Goal: Task Accomplishment & Management: Use online tool/utility

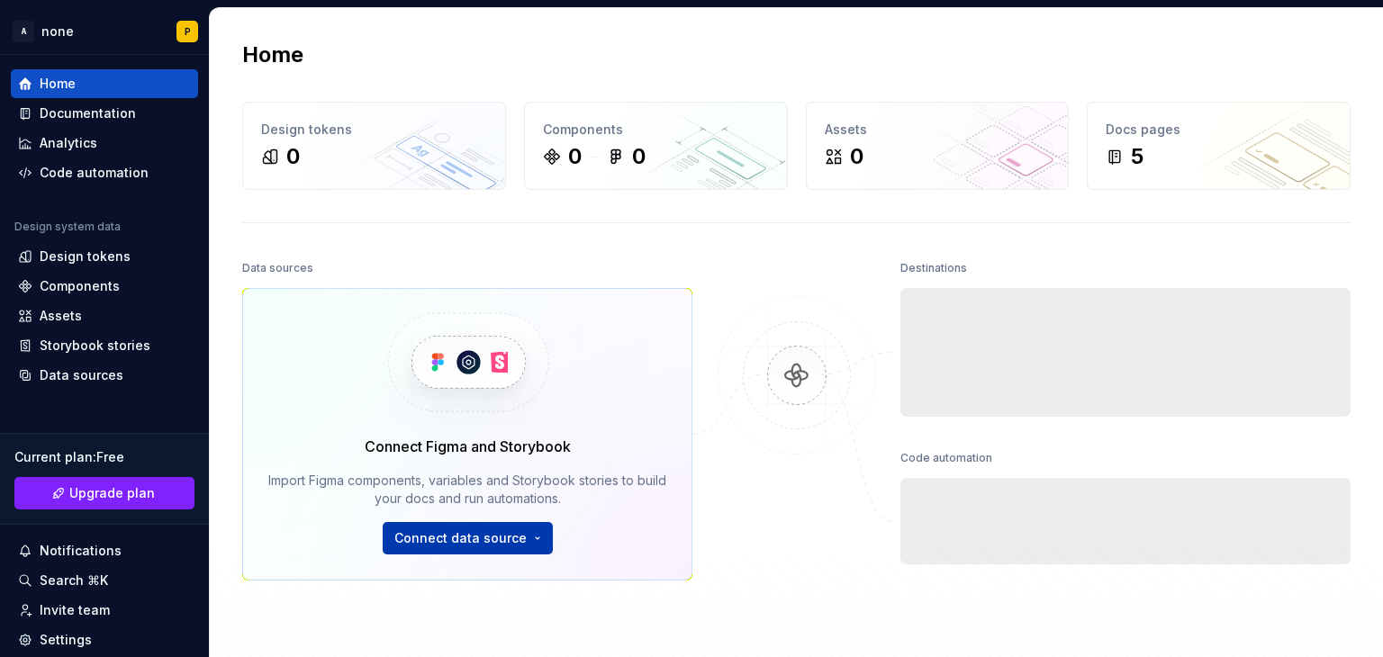
click at [510, 535] on span "Connect data source" at bounding box center [460, 538] width 132 height 18
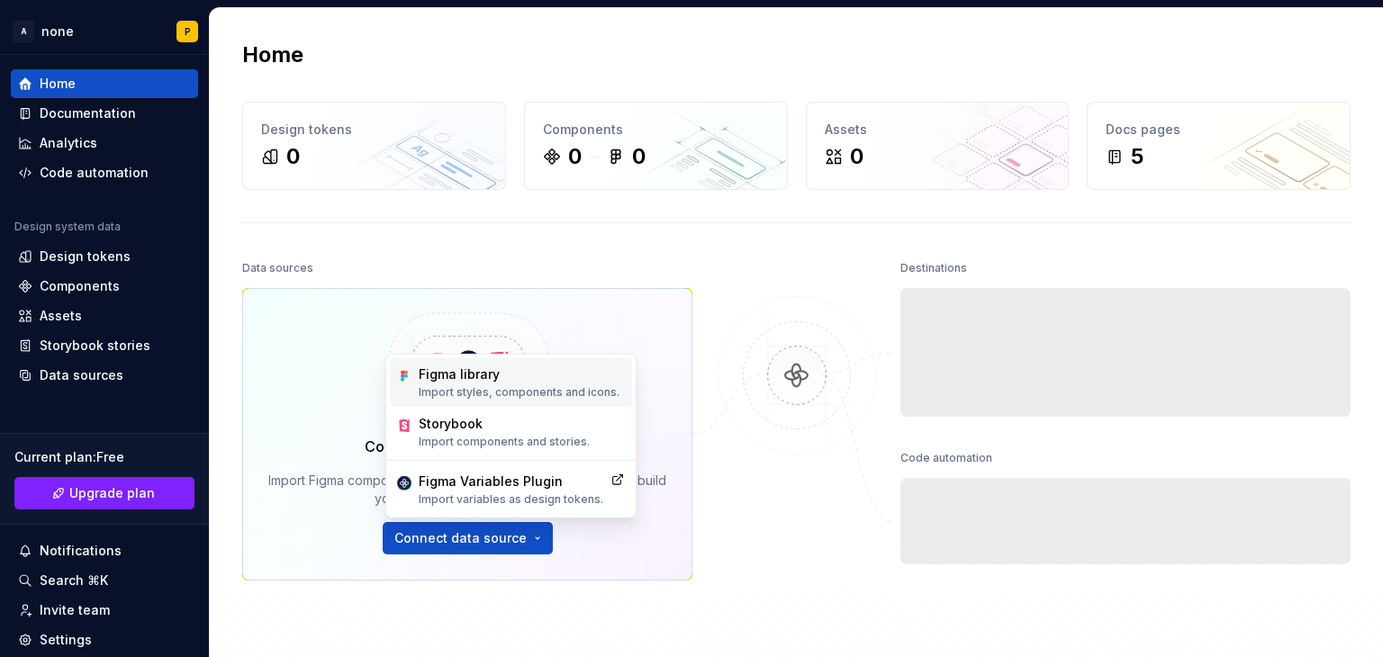
click at [455, 367] on div "Figma library" at bounding box center [519, 375] width 201 height 18
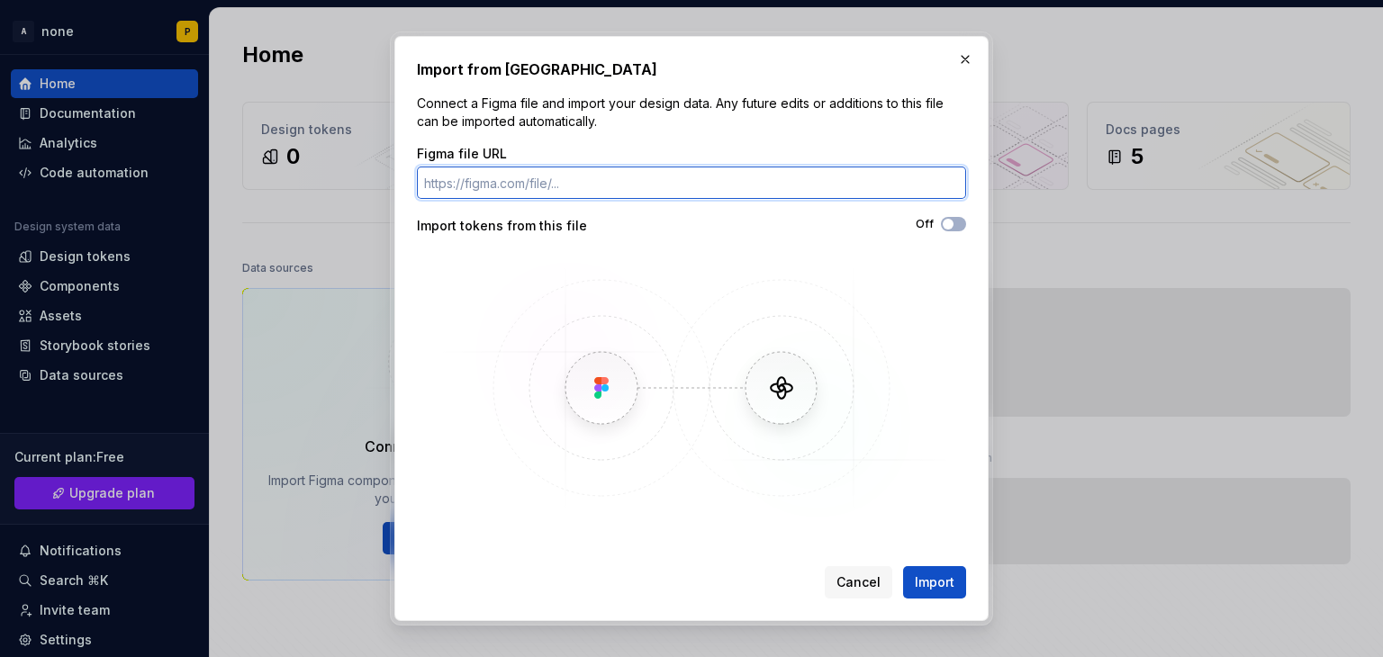
click at [504, 185] on input "Figma file URL" at bounding box center [691, 183] width 549 height 32
paste input "https://www.figma.com/design/EJ8GvrQu09weC9C9IWpAUn/nearhive-partner-app--Copy-…"
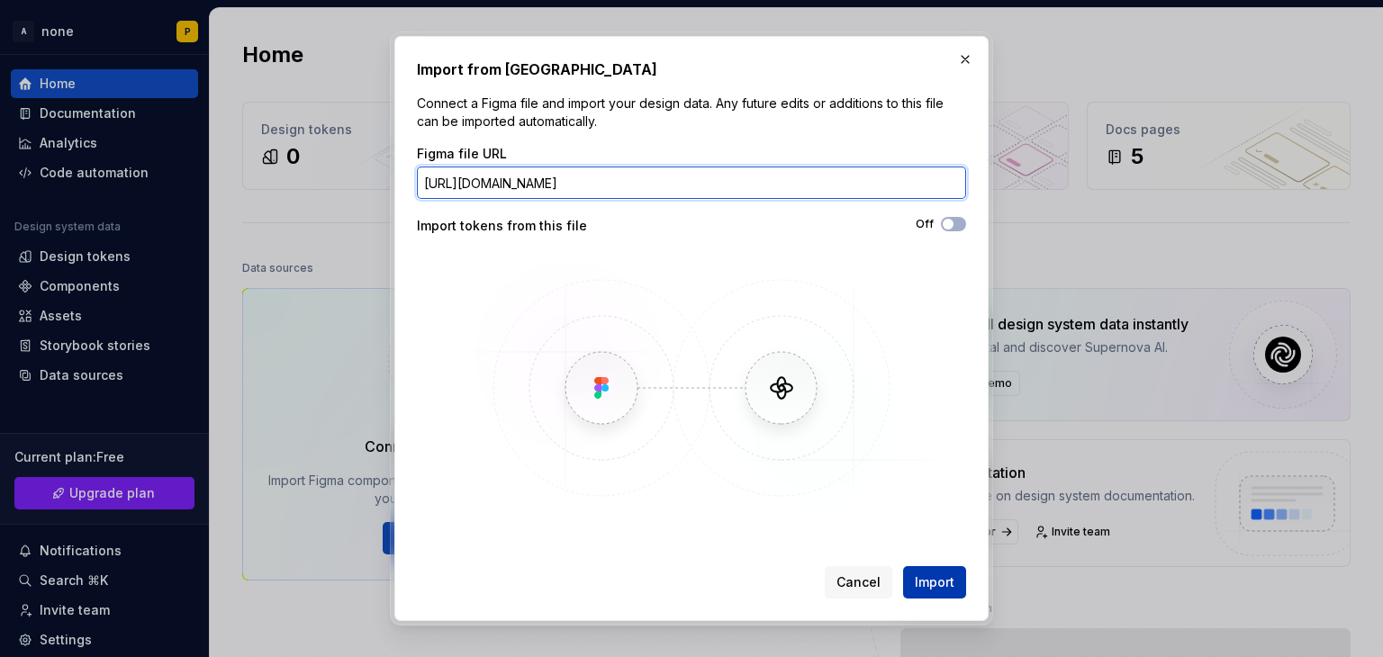
type input "https://www.figma.com/design/EJ8GvrQu09weC9C9IWpAUn/nearhive-partner-app--Copy-…"
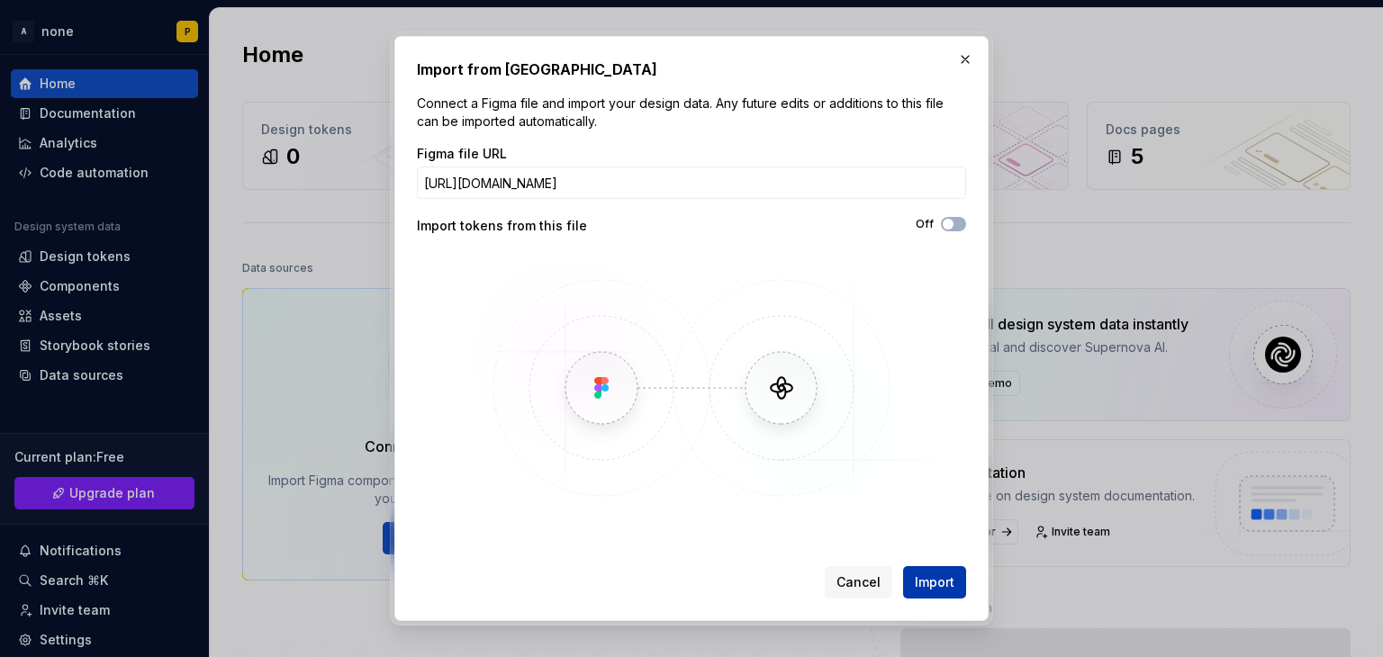
click at [918, 583] on span "Import" at bounding box center [935, 583] width 40 height 18
click at [935, 588] on span "Import" at bounding box center [935, 583] width 40 height 18
click at [944, 223] on span "button" at bounding box center [948, 224] width 11 height 11
click at [930, 580] on span "Import" at bounding box center [935, 583] width 40 height 18
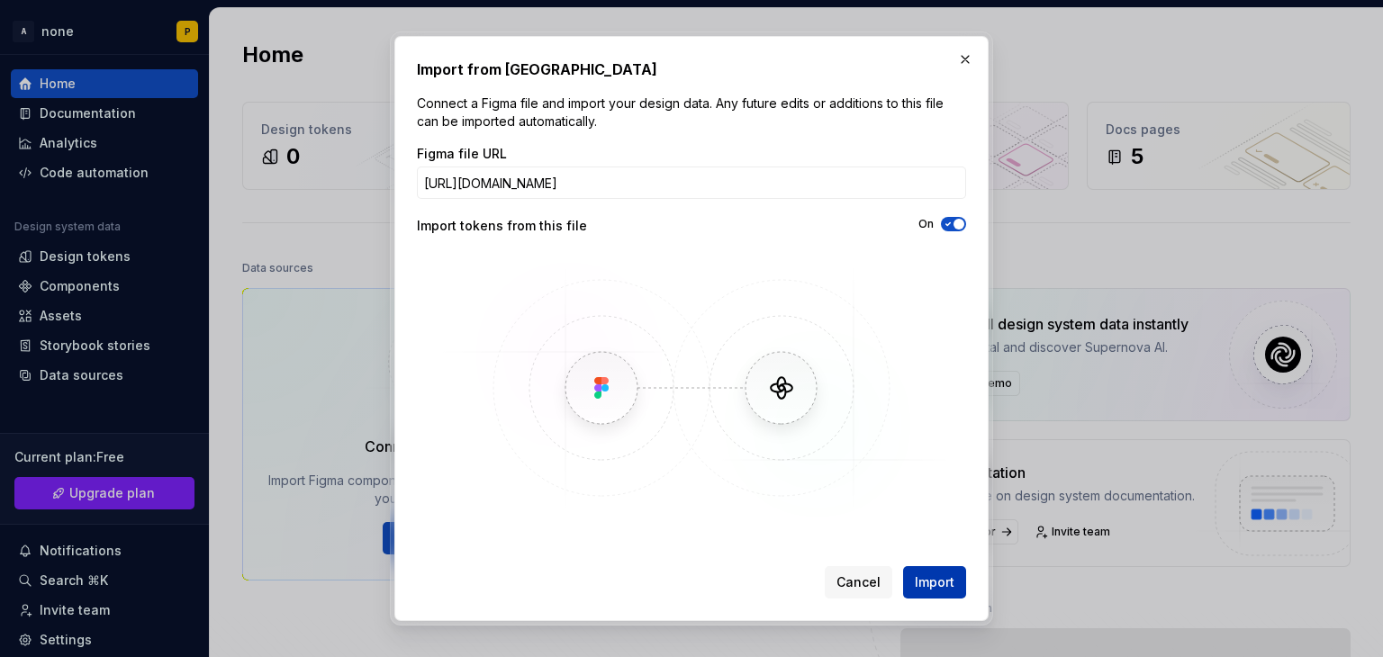
click at [933, 592] on button "Import" at bounding box center [934, 582] width 63 height 32
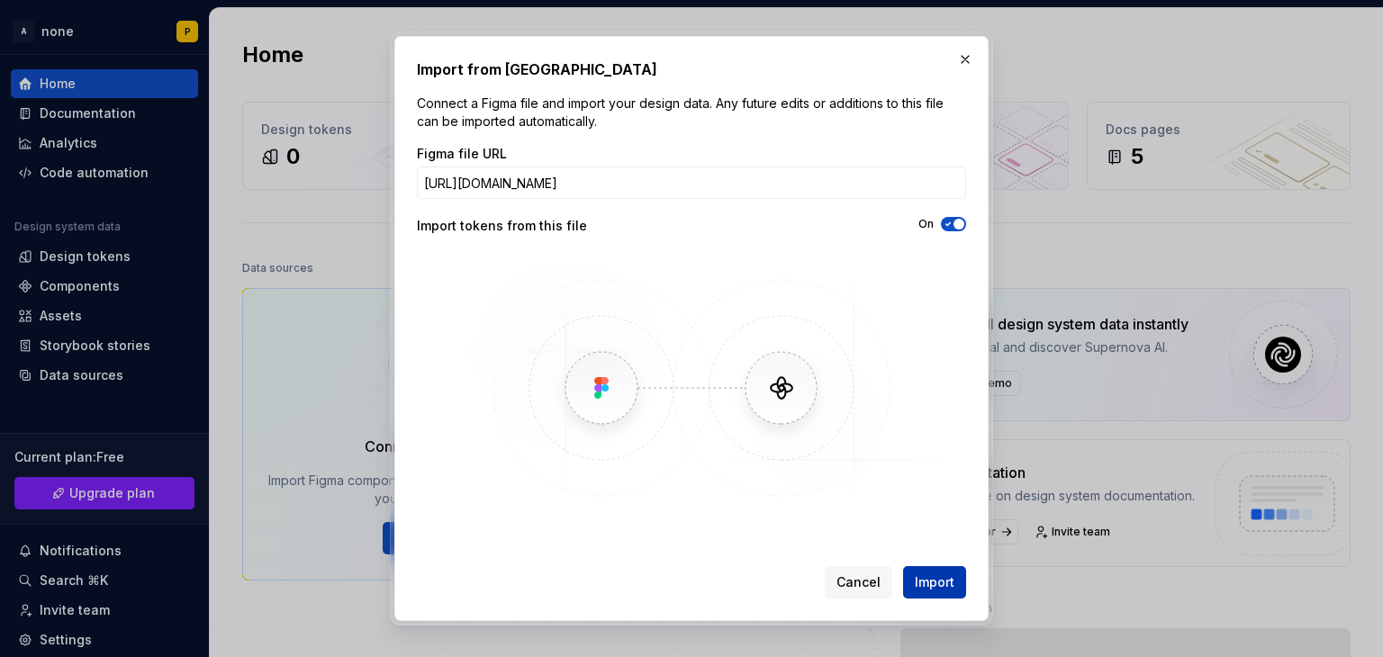
click at [933, 592] on button "Import" at bounding box center [934, 582] width 63 height 32
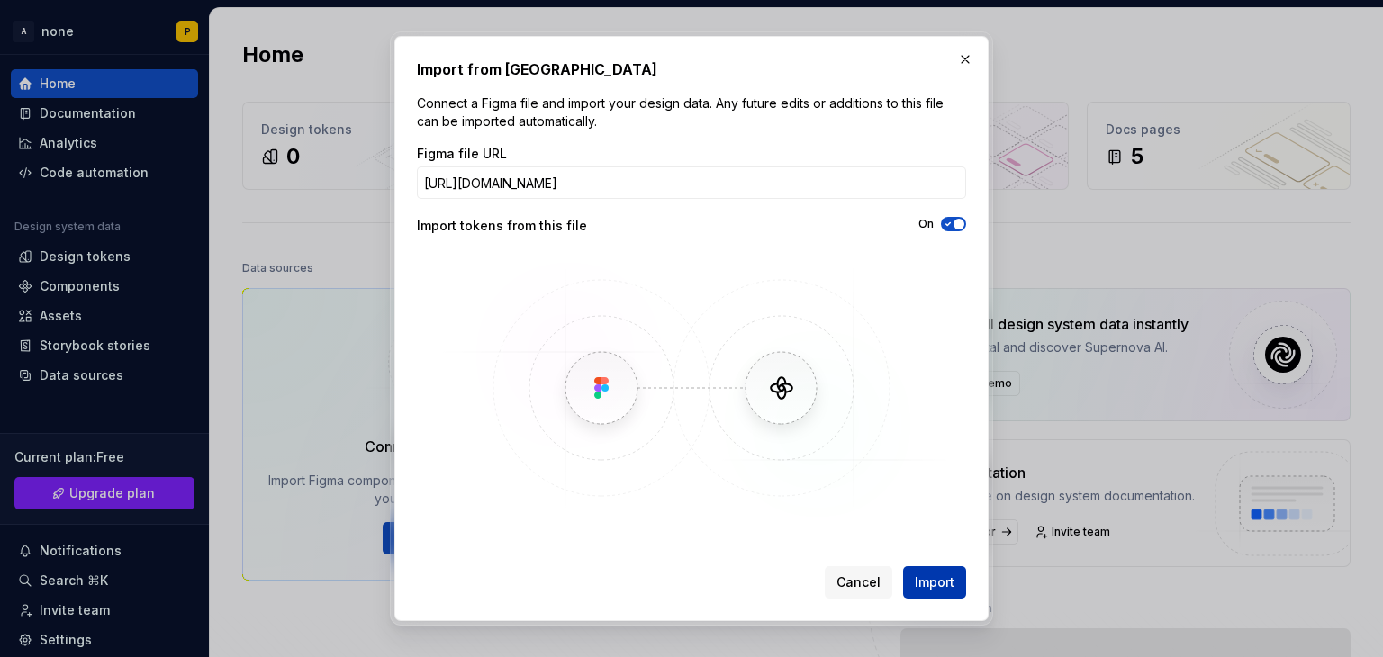
click at [933, 592] on button "Import" at bounding box center [934, 582] width 63 height 32
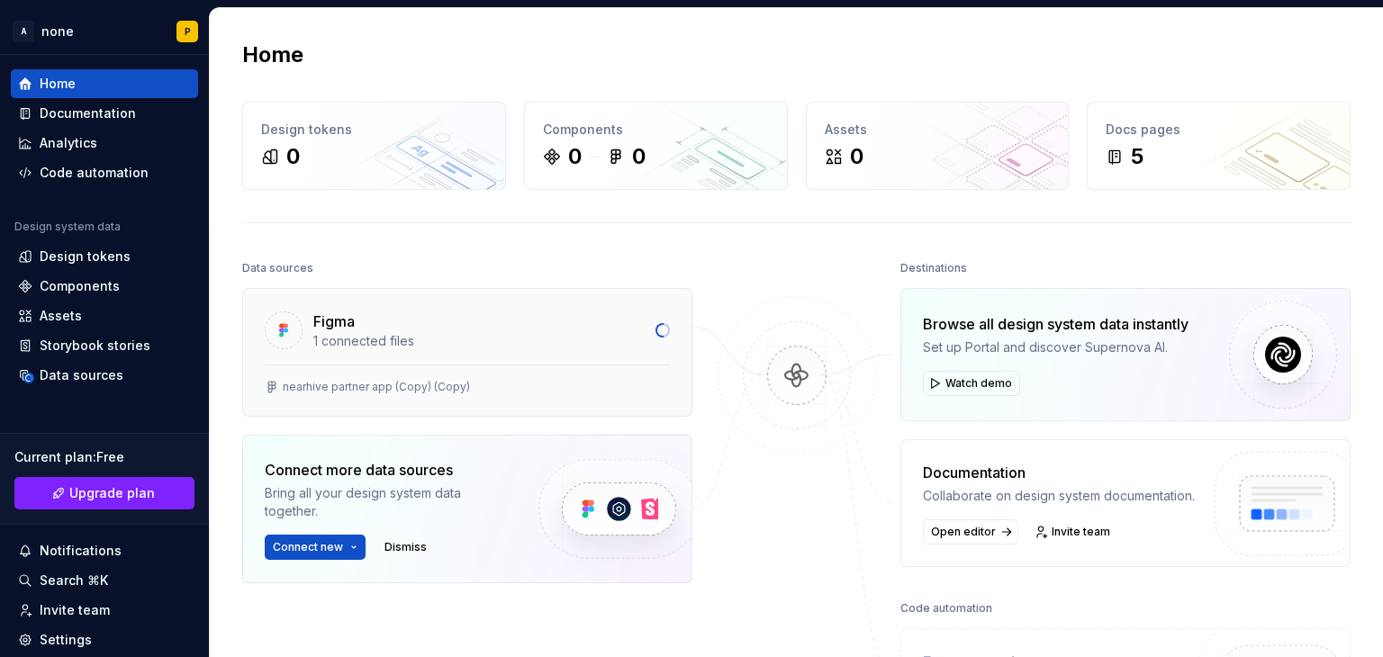
click at [467, 344] on div "1 connected files" at bounding box center [478, 341] width 331 height 18
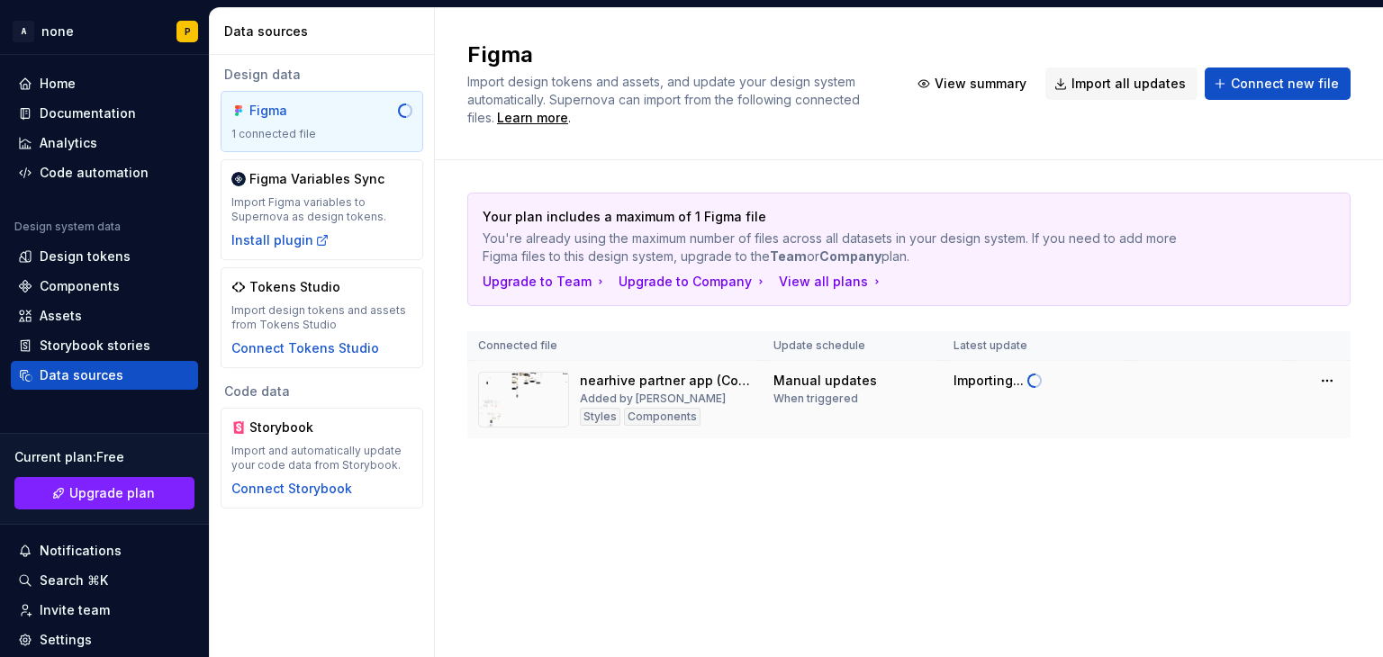
click at [543, 408] on img at bounding box center [523, 400] width 91 height 56
click at [1246, 386] on span "View summary" at bounding box center [1258, 381] width 79 height 14
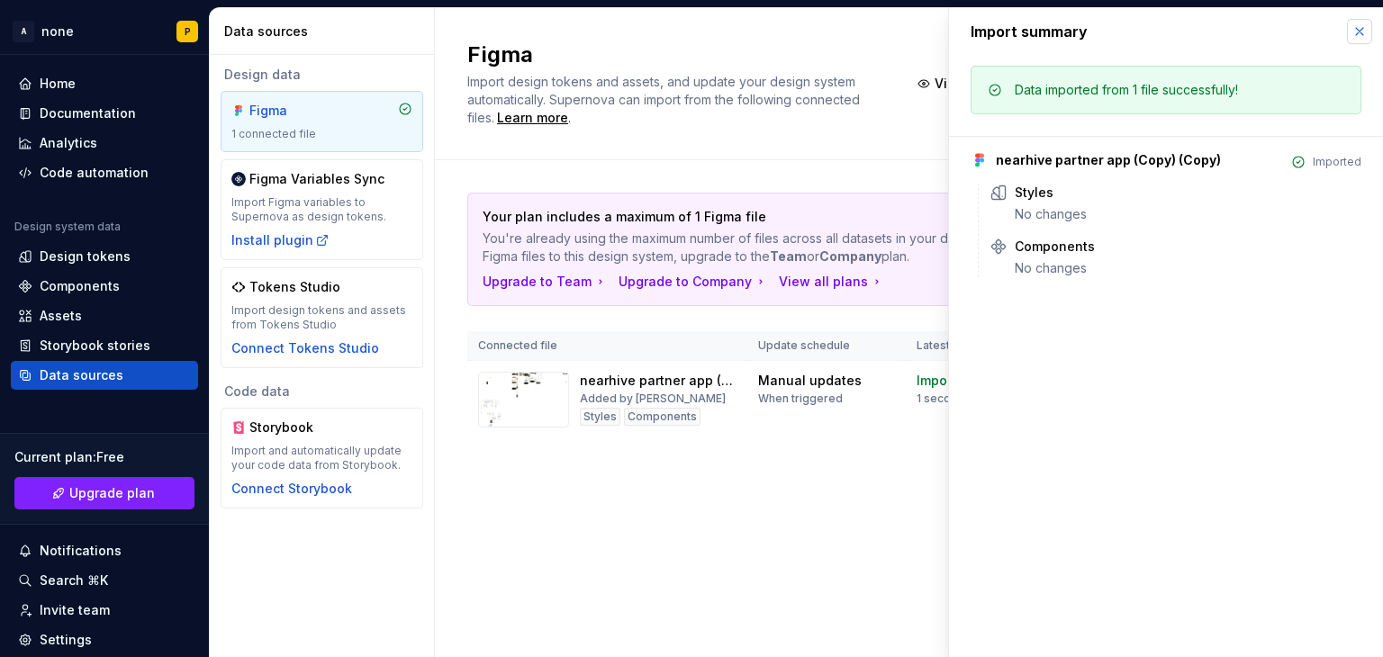
click at [1352, 38] on button "button" at bounding box center [1359, 31] width 25 height 25
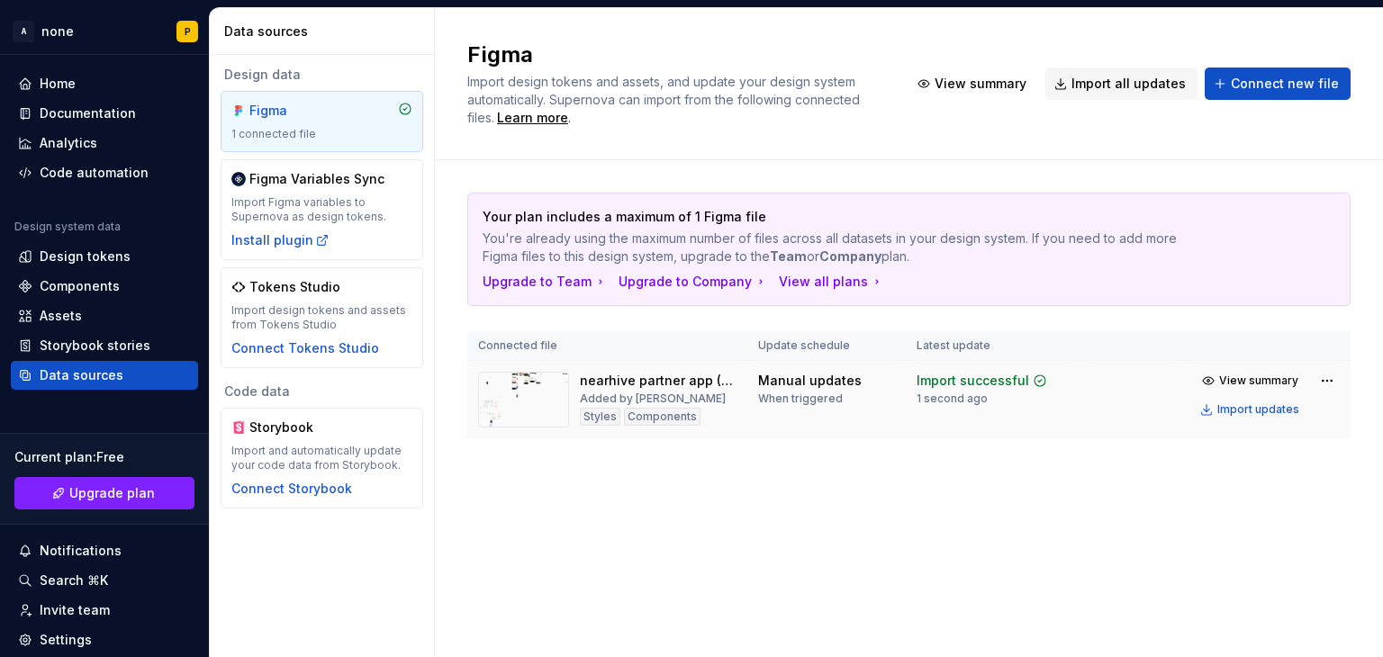
click at [534, 399] on img at bounding box center [523, 400] width 91 height 56
click at [76, 83] on div "Home" at bounding box center [104, 84] width 173 height 18
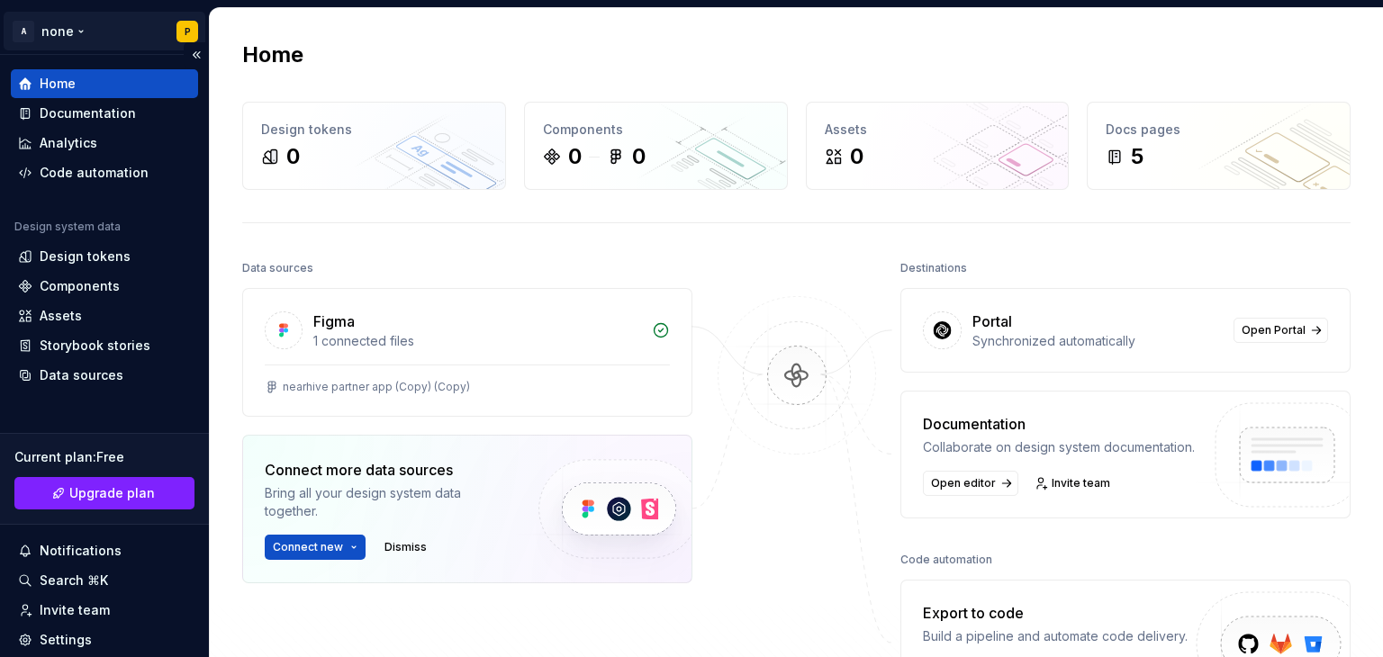
click at [55, 33] on html "A none P Home Documentation Analytics Code automation Design system data Design…" at bounding box center [691, 328] width 1383 height 657
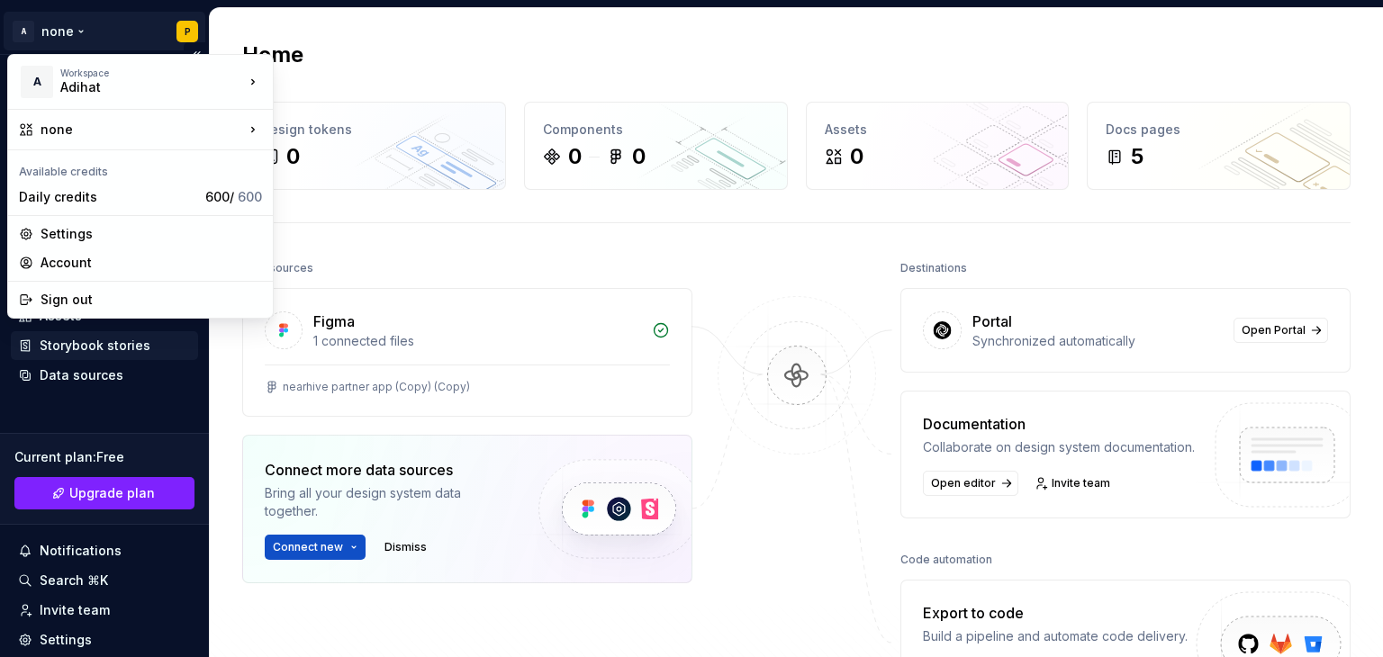
click at [127, 364] on html "A none P Home Documentation Analytics Code automation Design system data Design…" at bounding box center [691, 328] width 1383 height 657
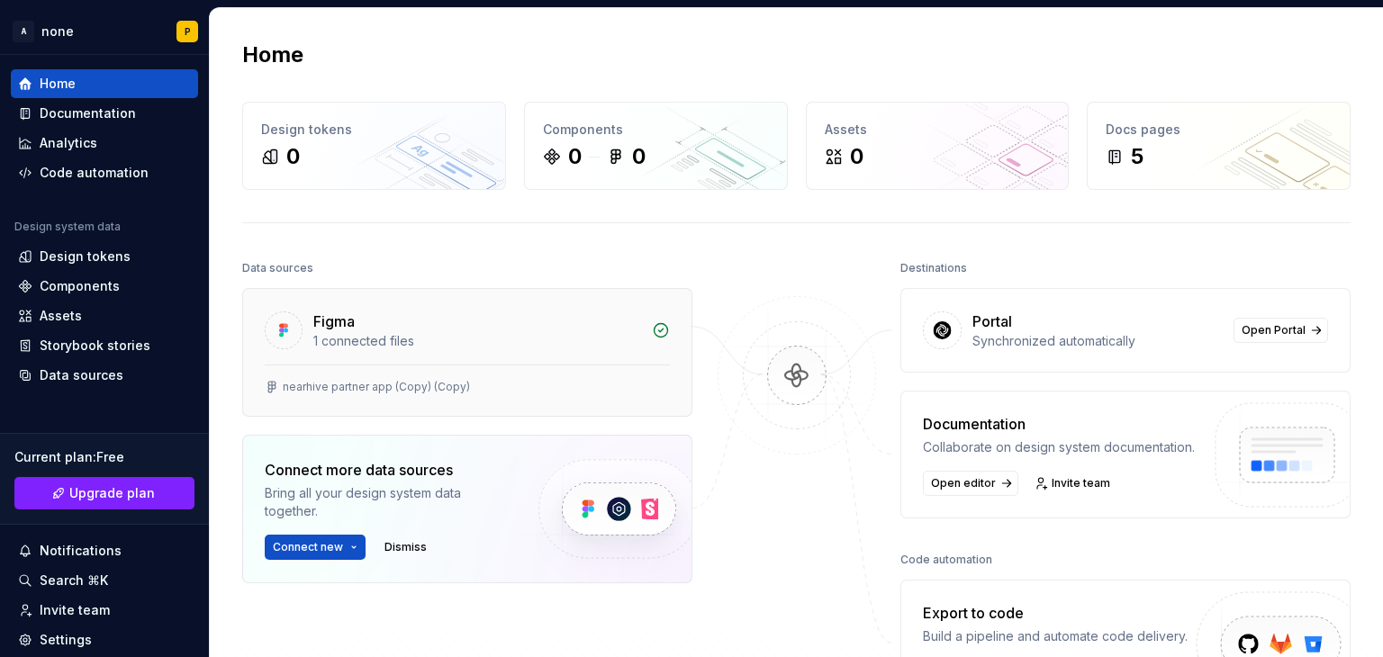
click at [383, 326] on div "Figma" at bounding box center [477, 322] width 328 height 22
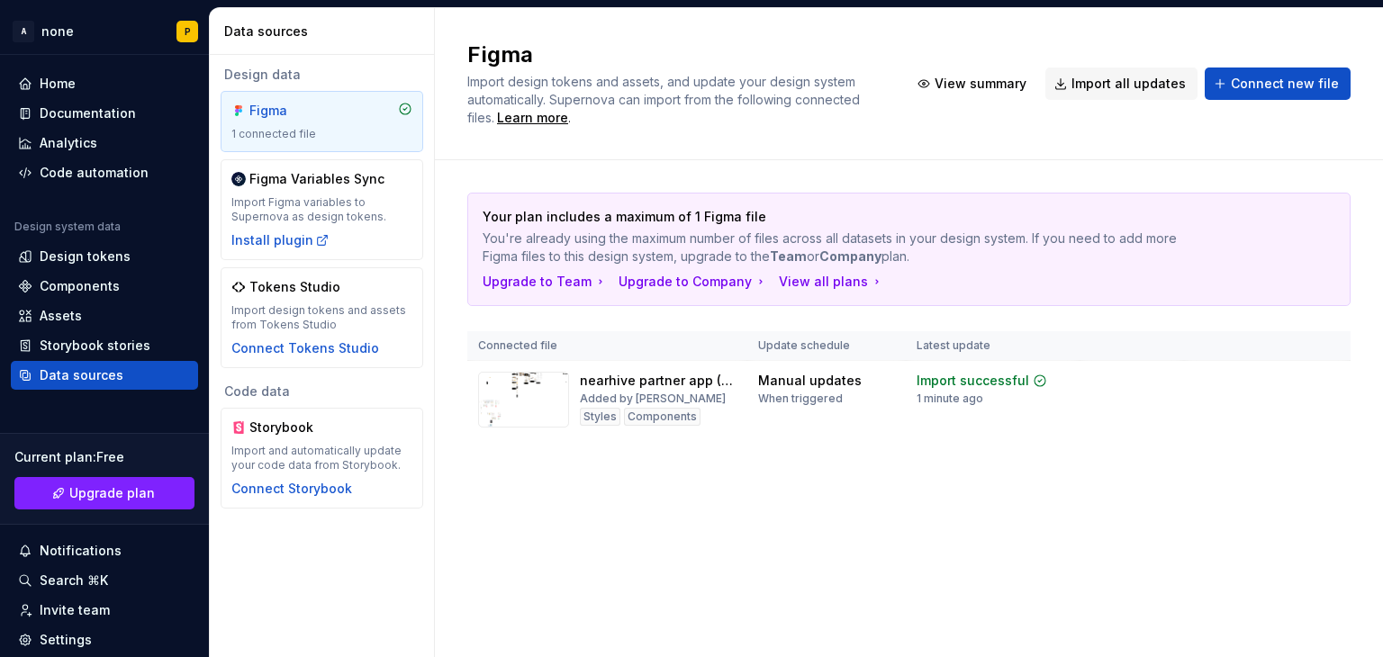
click at [290, 112] on div "Figma" at bounding box center [292, 111] width 86 height 18
click at [1266, 88] on span "Connect new file" at bounding box center [1285, 84] width 108 height 18
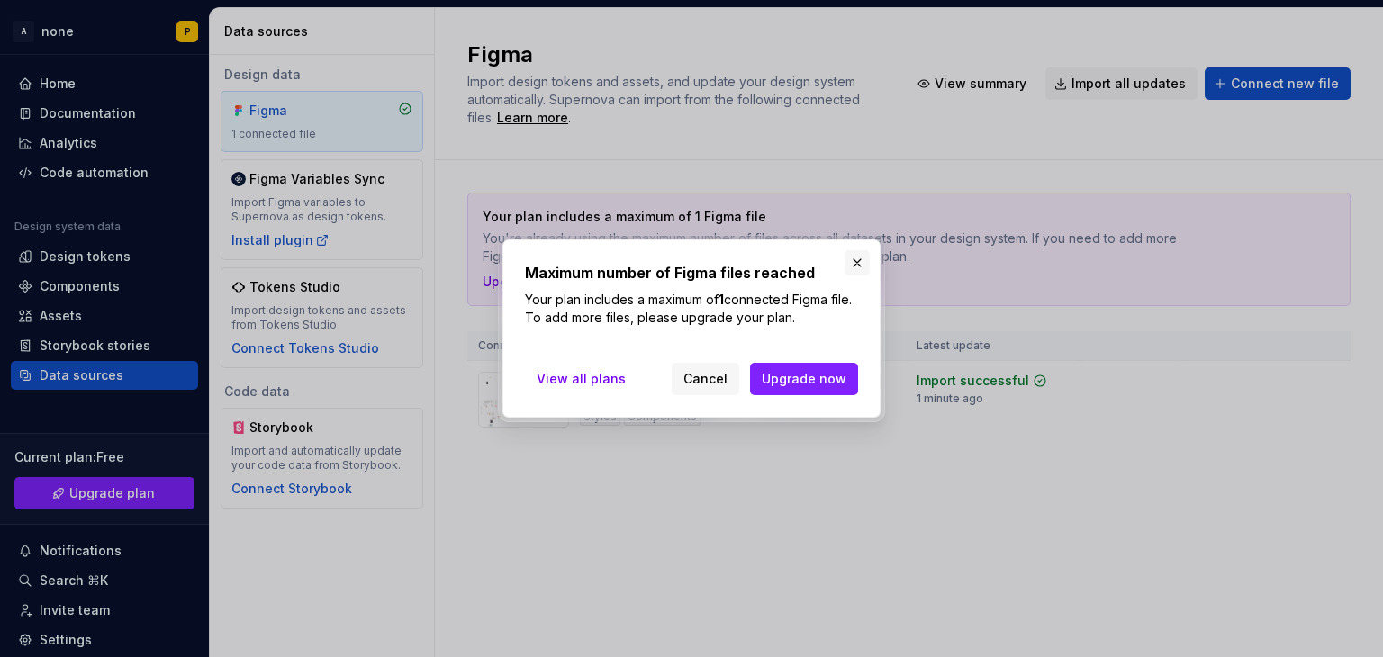
click at [854, 263] on button "button" at bounding box center [857, 262] width 25 height 25
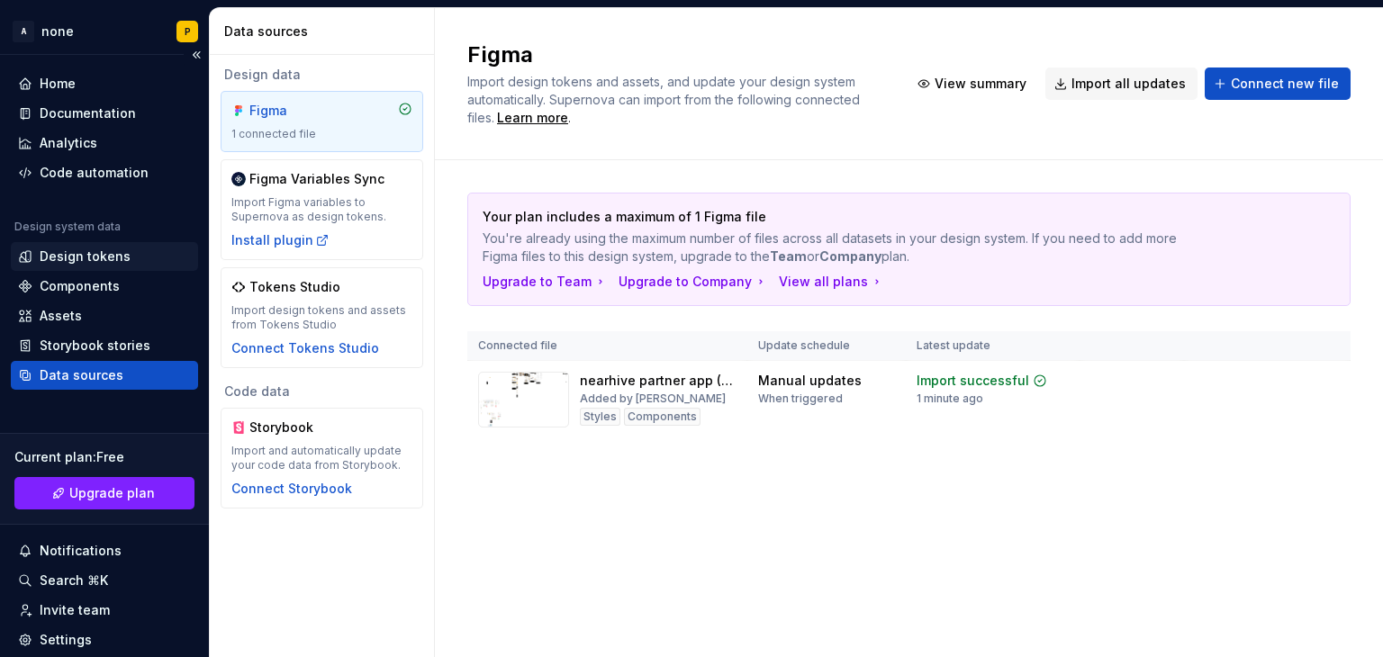
click at [82, 254] on div "Design tokens" at bounding box center [85, 257] width 91 height 18
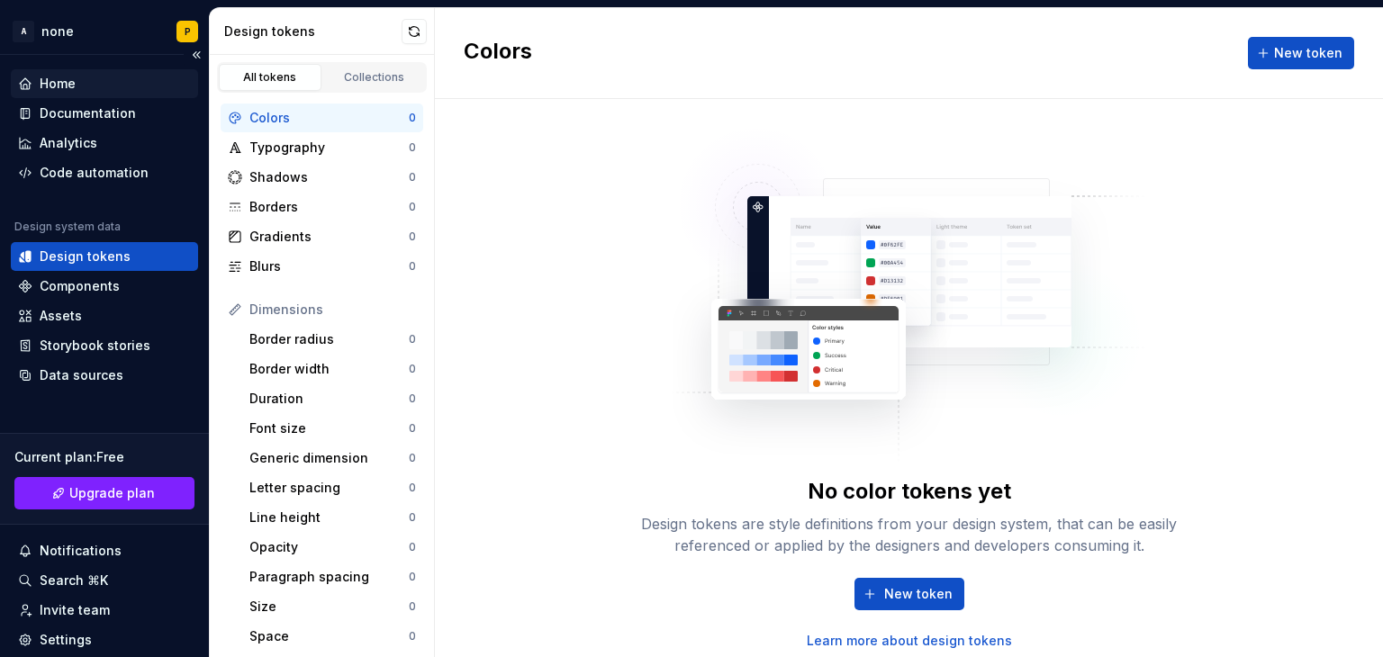
click at [72, 80] on div "Home" at bounding box center [58, 84] width 36 height 18
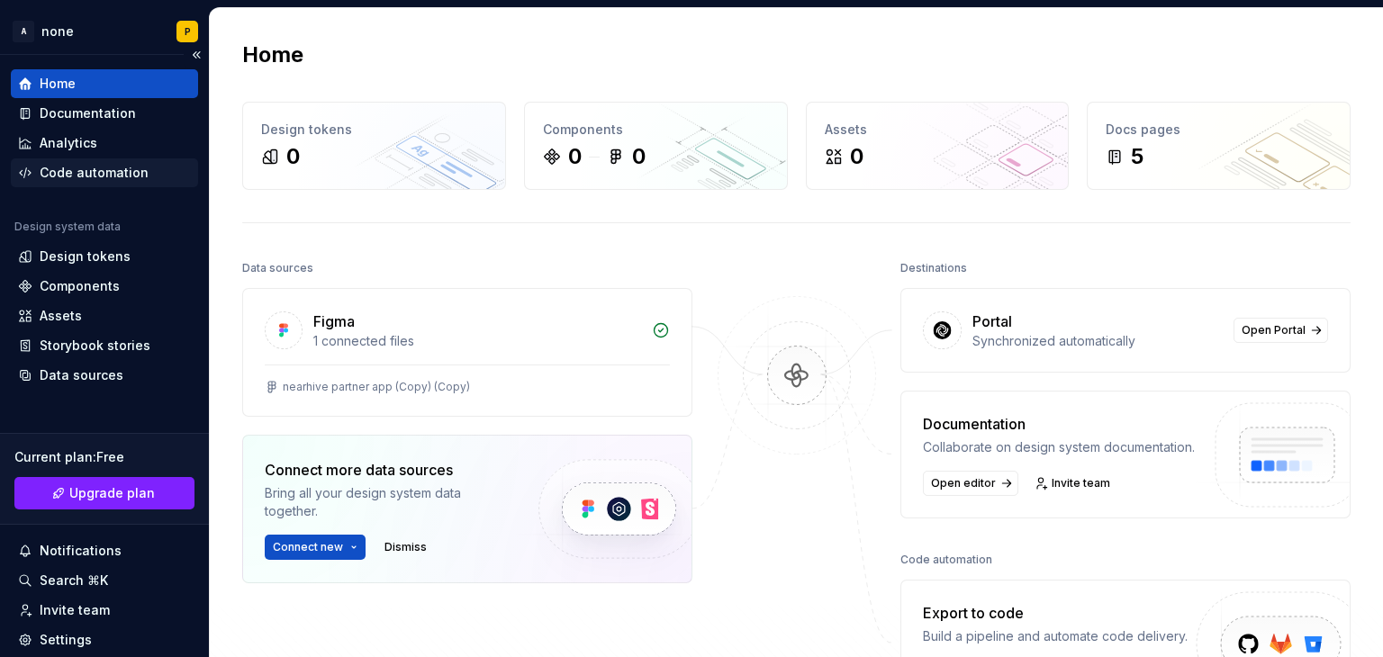
click at [92, 174] on div "Code automation" at bounding box center [94, 173] width 109 height 18
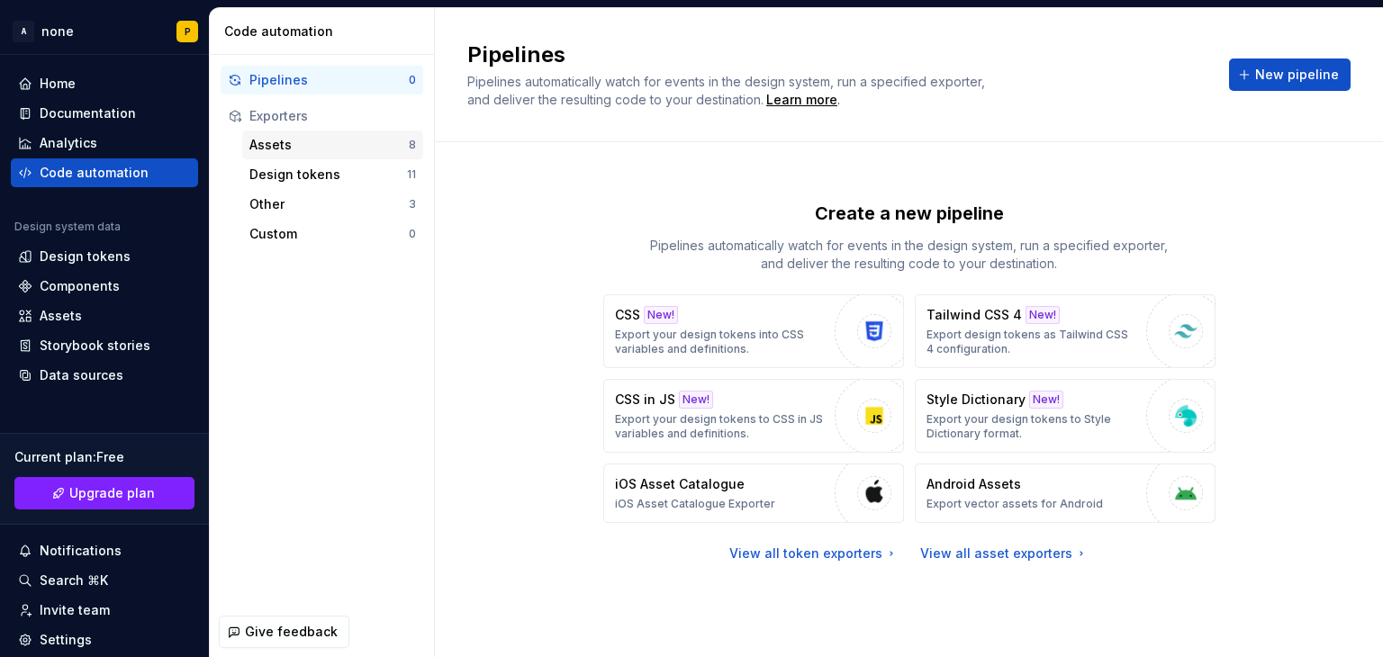
click at [322, 143] on div "Assets" at bounding box center [328, 145] width 159 height 18
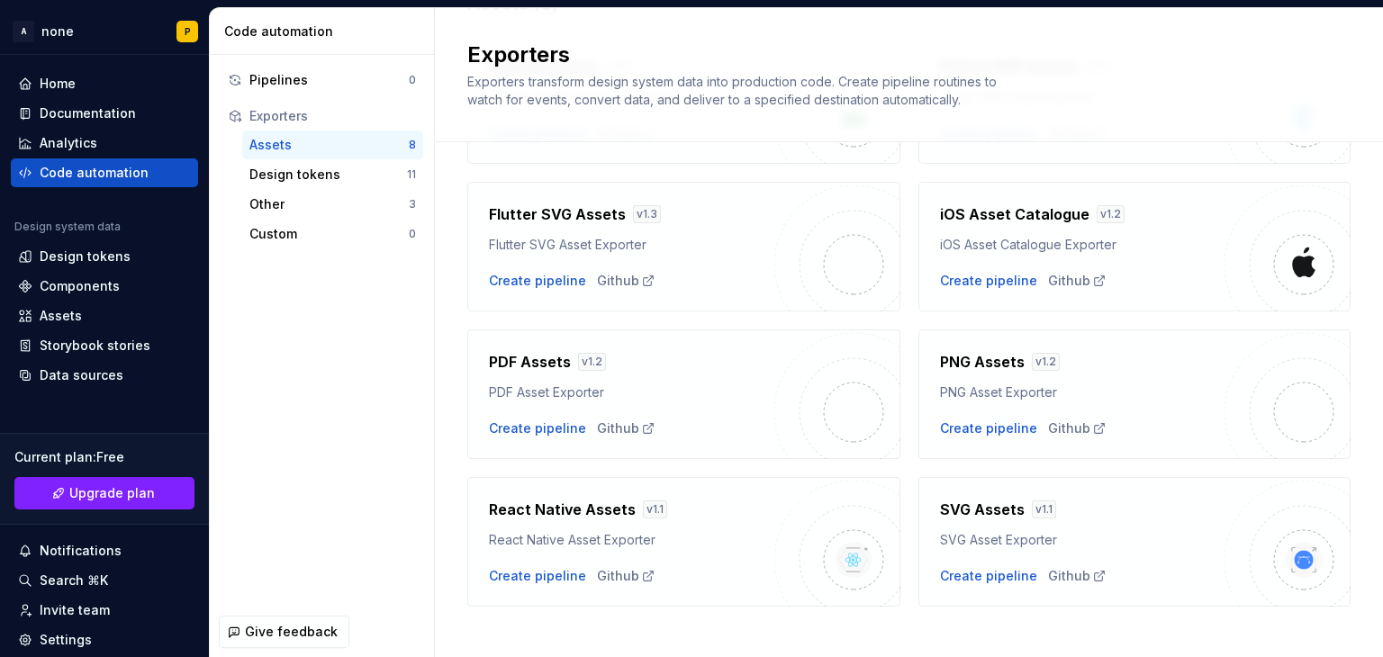
scroll to position [202, 0]
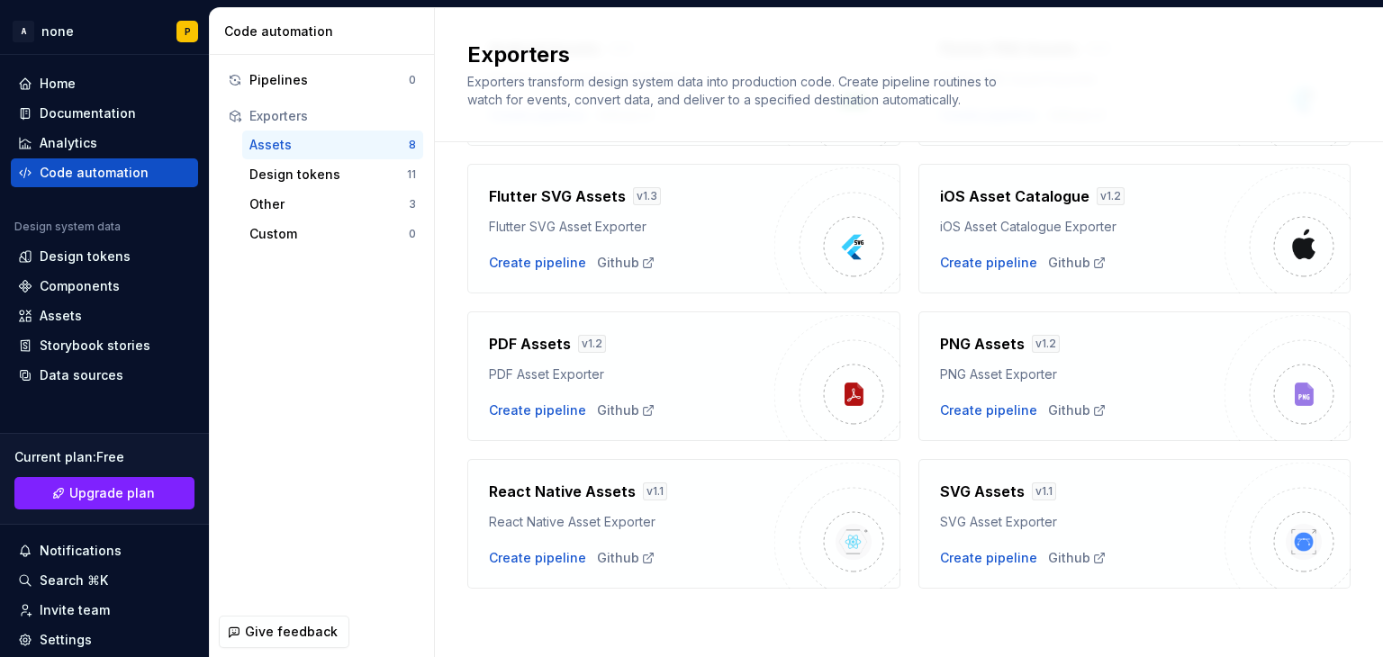
click at [520, 221] on div "Flutter SVG Asset Exporter" at bounding box center [631, 227] width 285 height 18
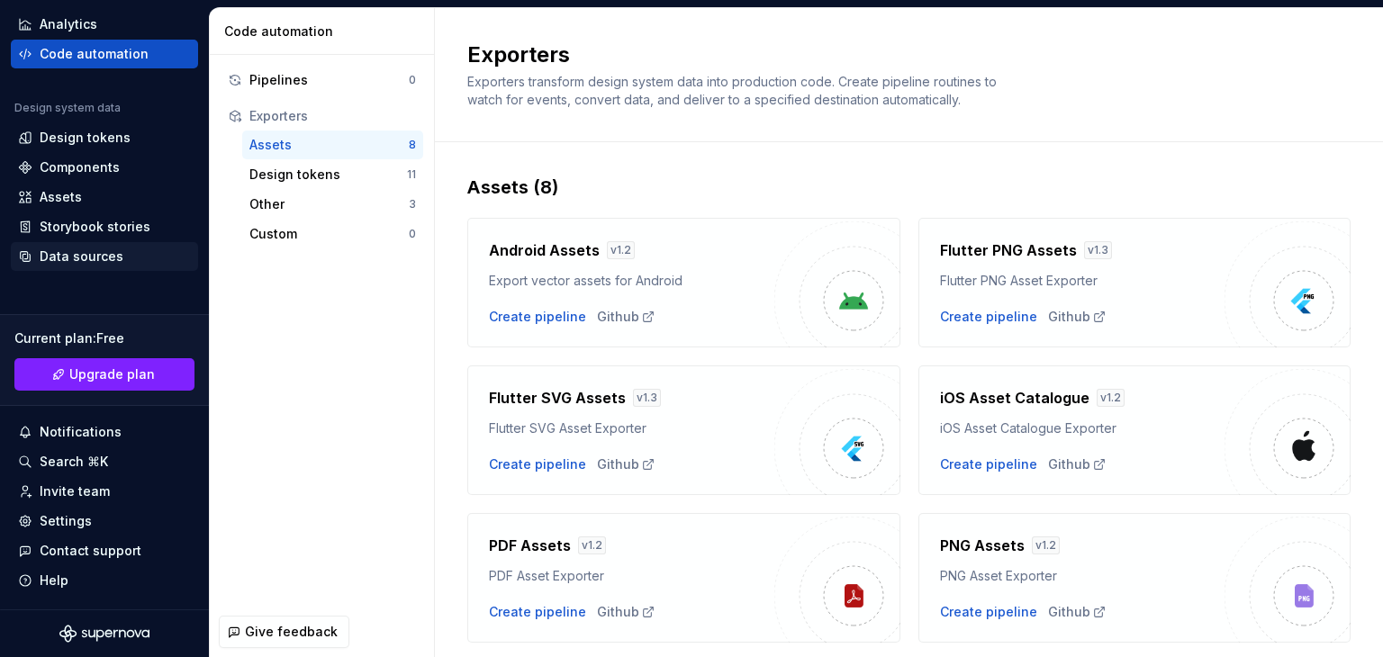
scroll to position [0, 0]
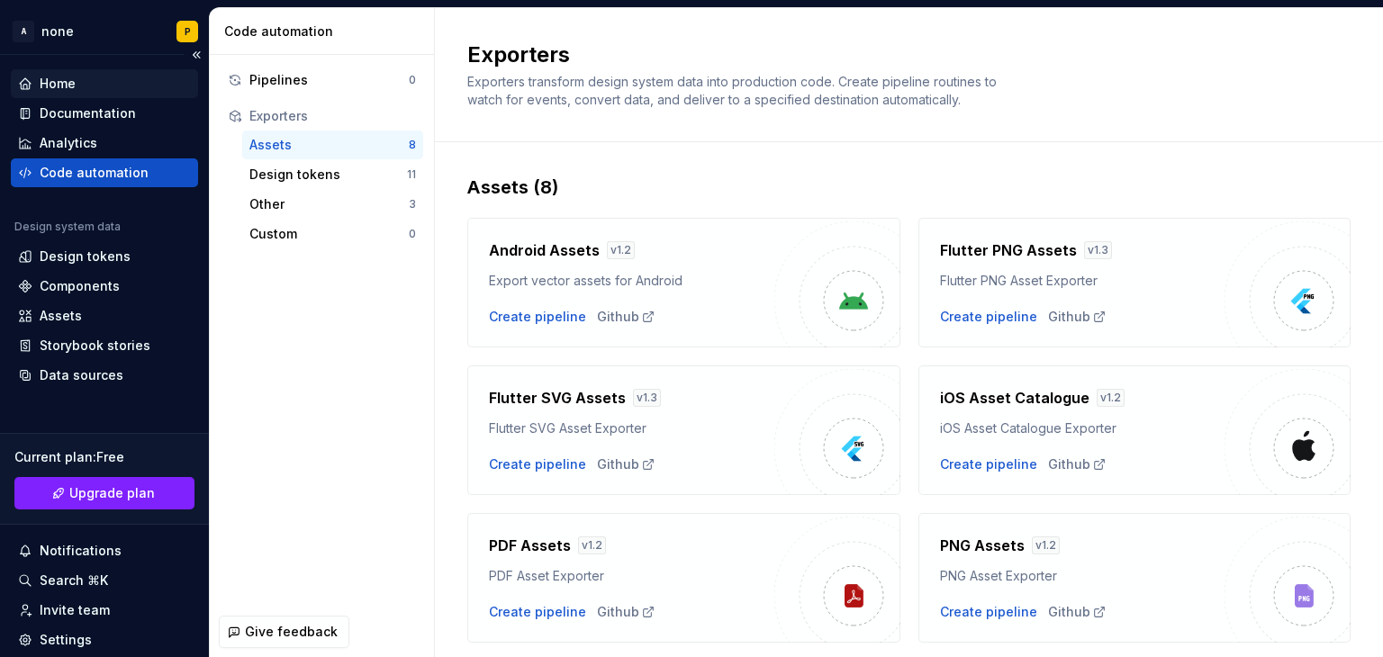
click at [83, 76] on div "Home" at bounding box center [104, 84] width 173 height 18
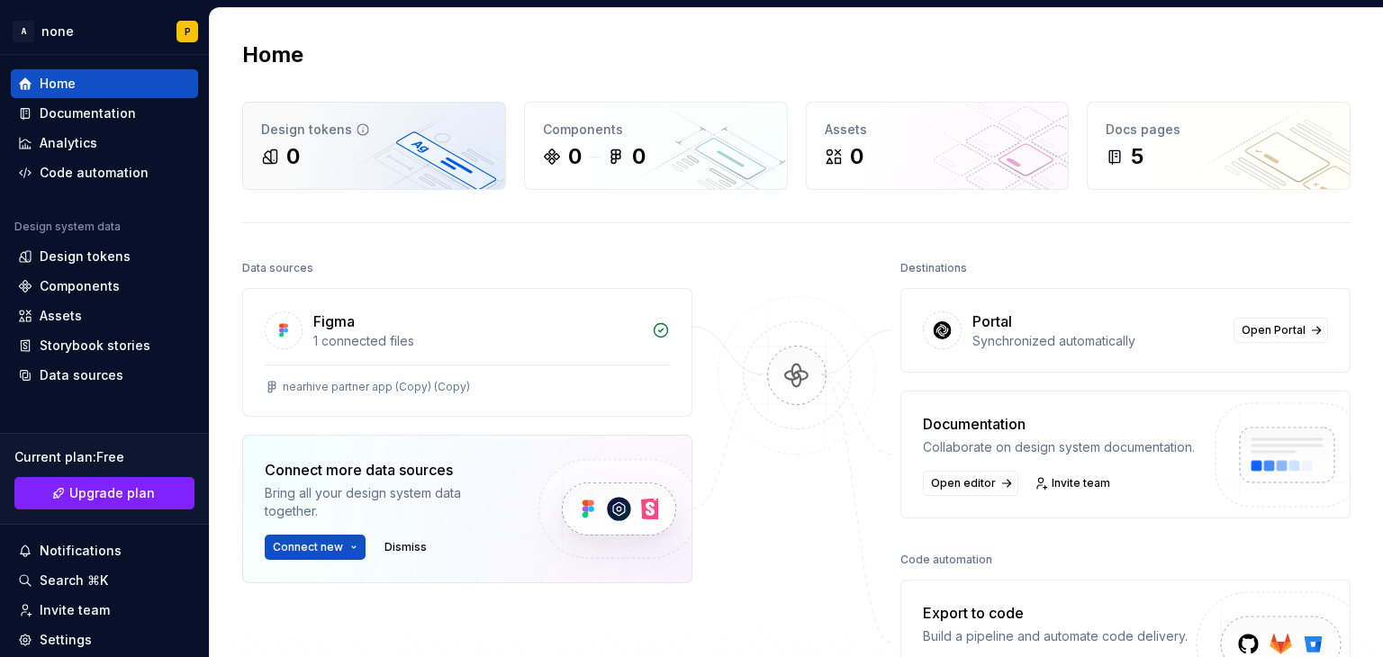
click at [360, 152] on div "0" at bounding box center [374, 156] width 226 height 29
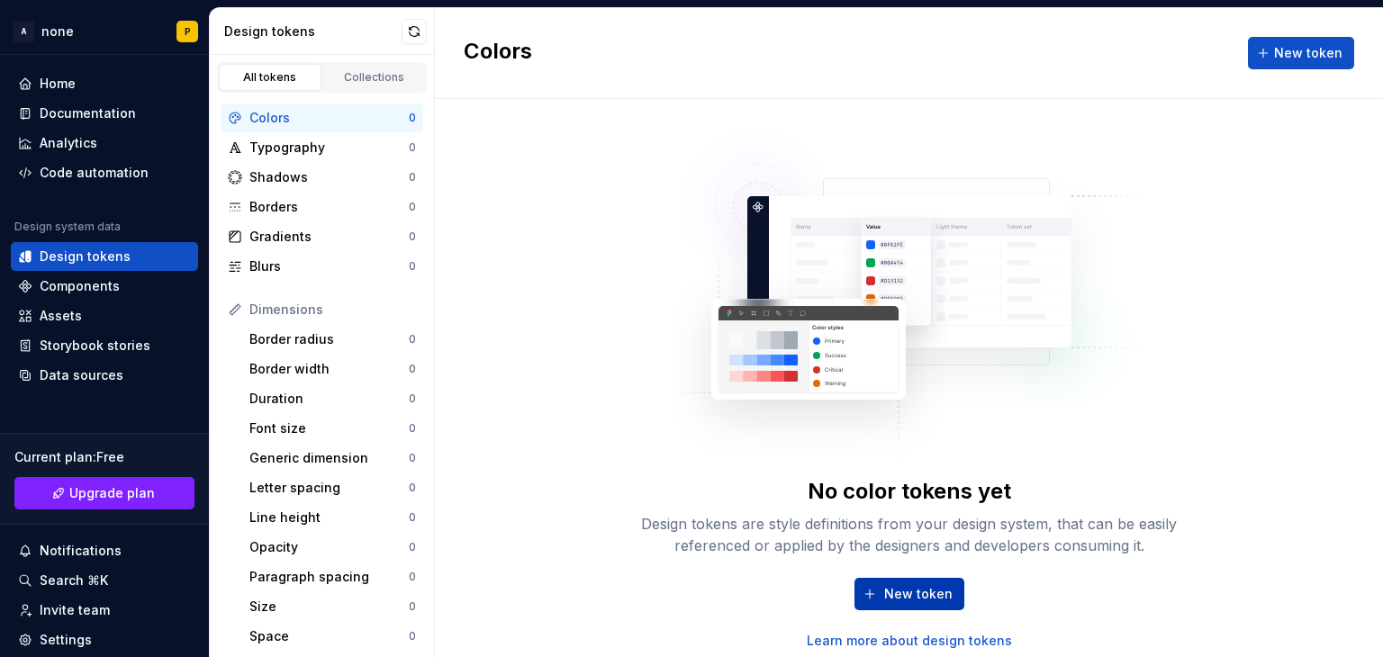
click at [881, 579] on button "New token" at bounding box center [909, 594] width 110 height 32
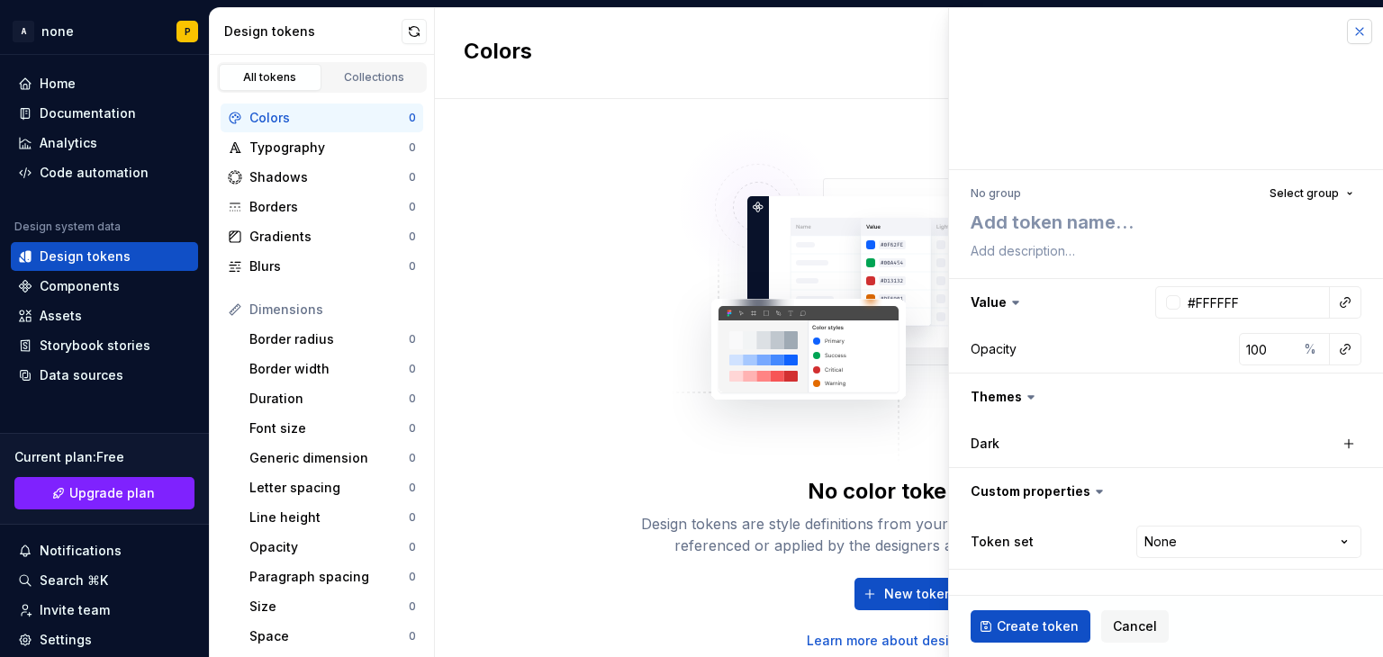
click at [1369, 31] on button "button" at bounding box center [1359, 31] width 25 height 25
type textarea "*"
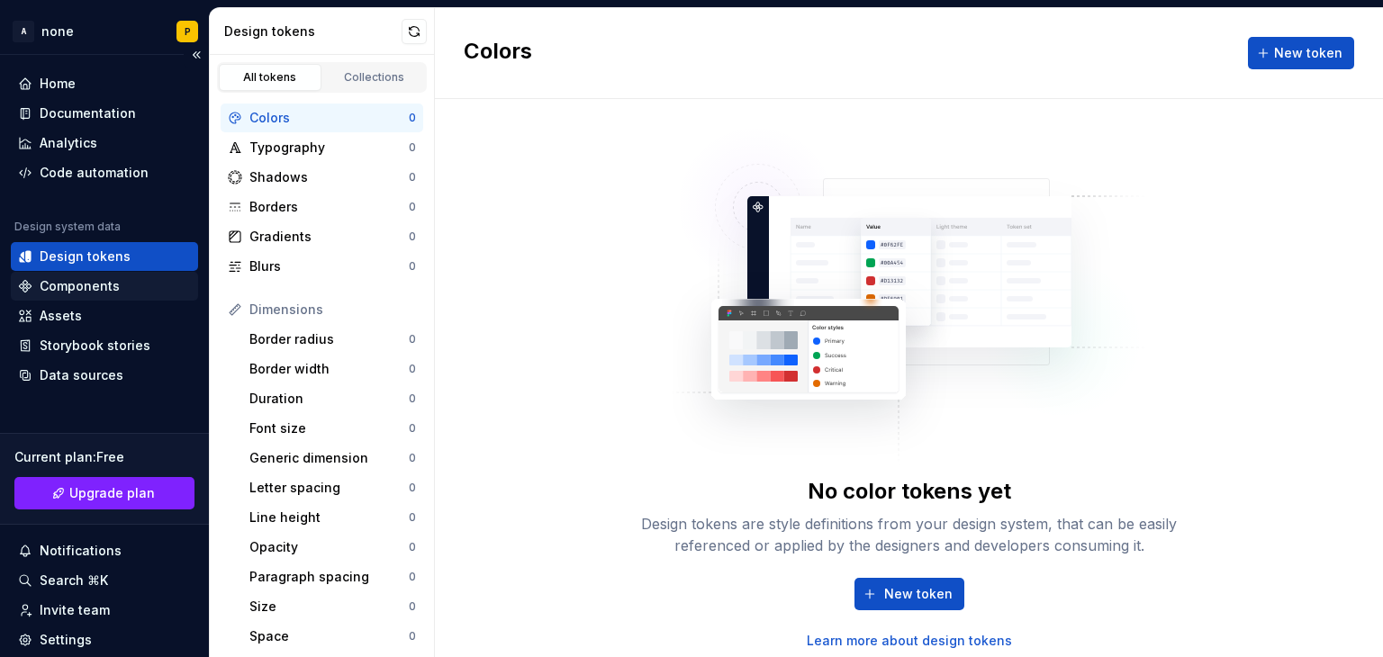
click at [59, 282] on div "Components" at bounding box center [80, 286] width 80 height 18
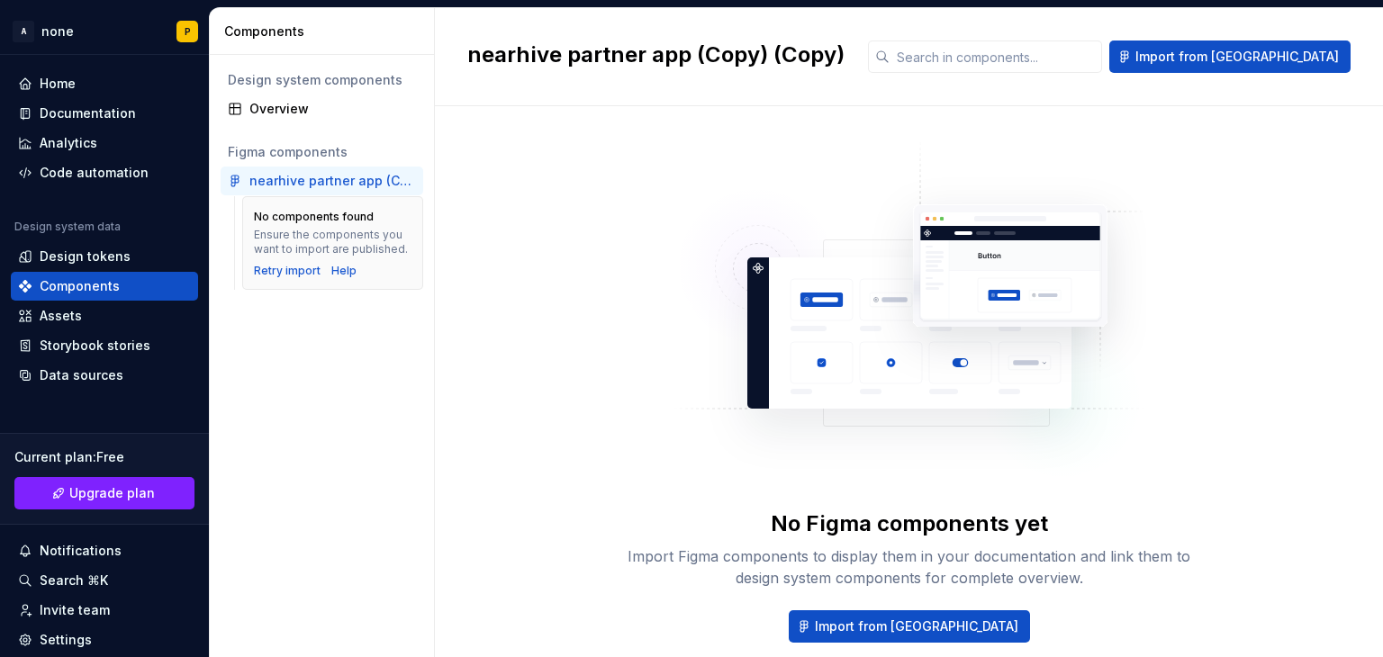
click at [657, 340] on div "No Figma components yet Import Figma components to display them in your documen…" at bounding box center [909, 411] width 576 height 544
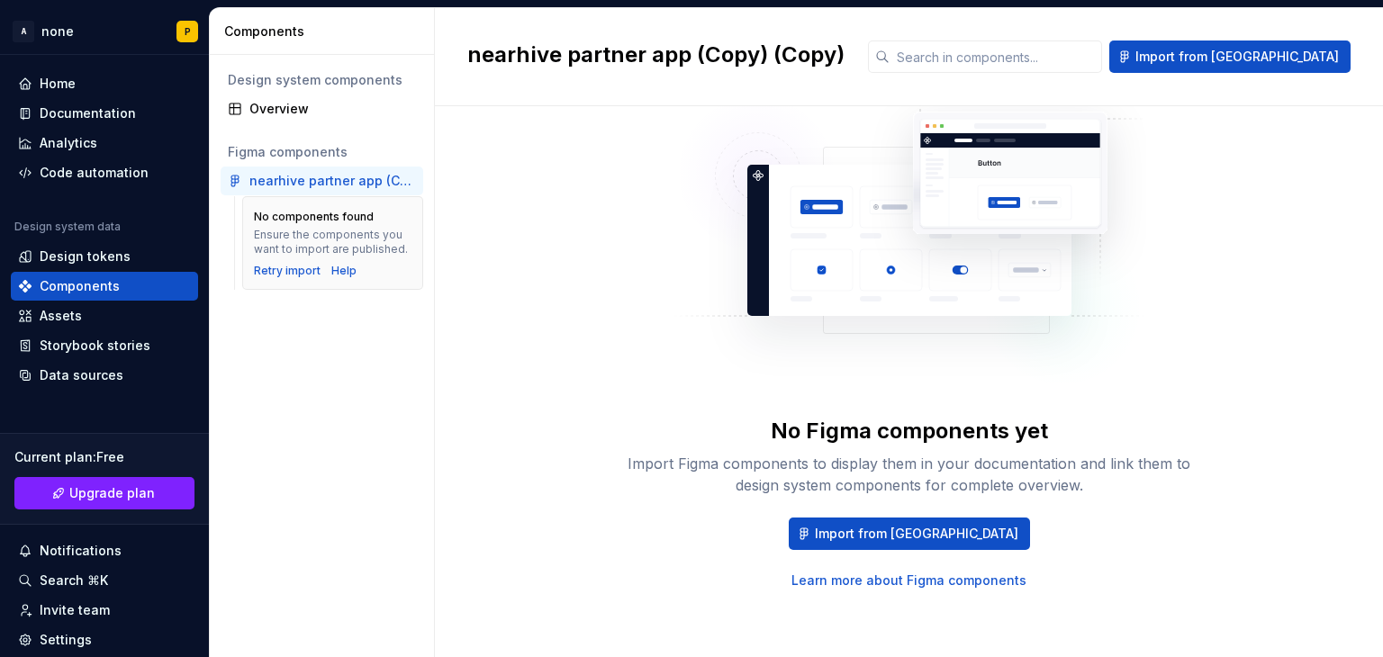
scroll to position [94, 0]
click at [866, 535] on span "Import from [GEOGRAPHIC_DATA]" at bounding box center [916, 533] width 203 height 18
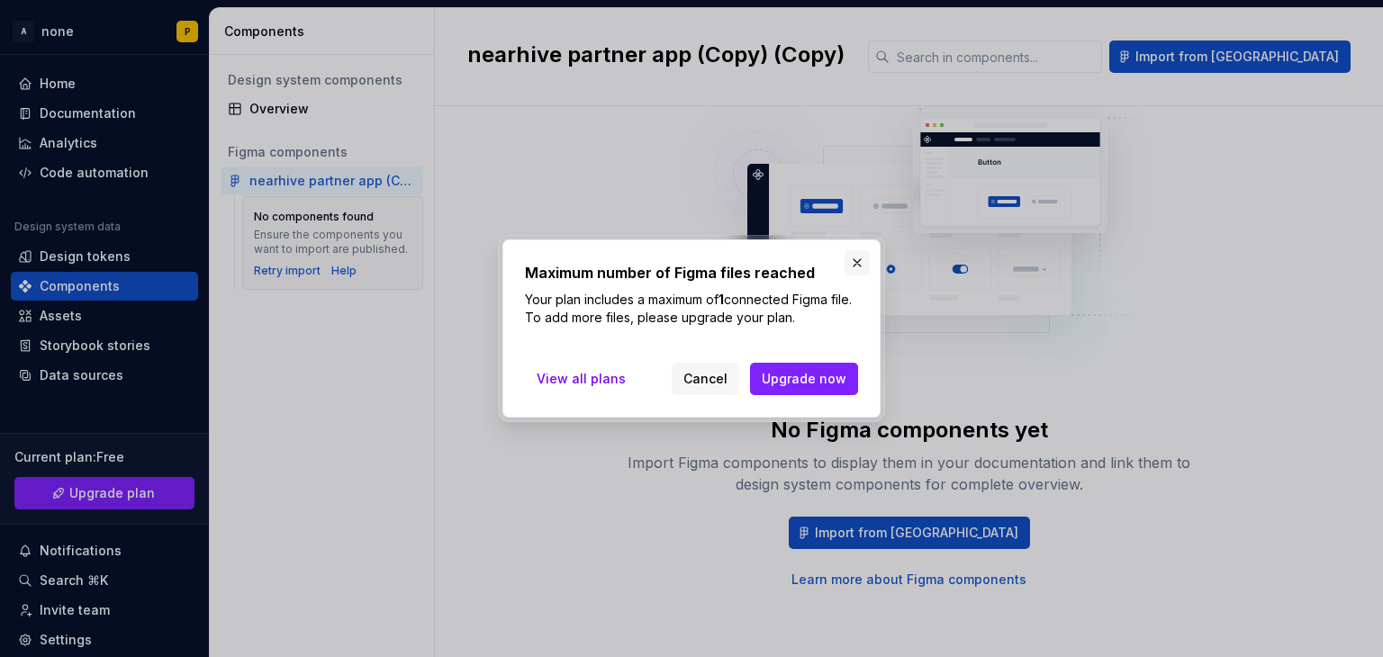
click at [863, 257] on button "button" at bounding box center [857, 262] width 25 height 25
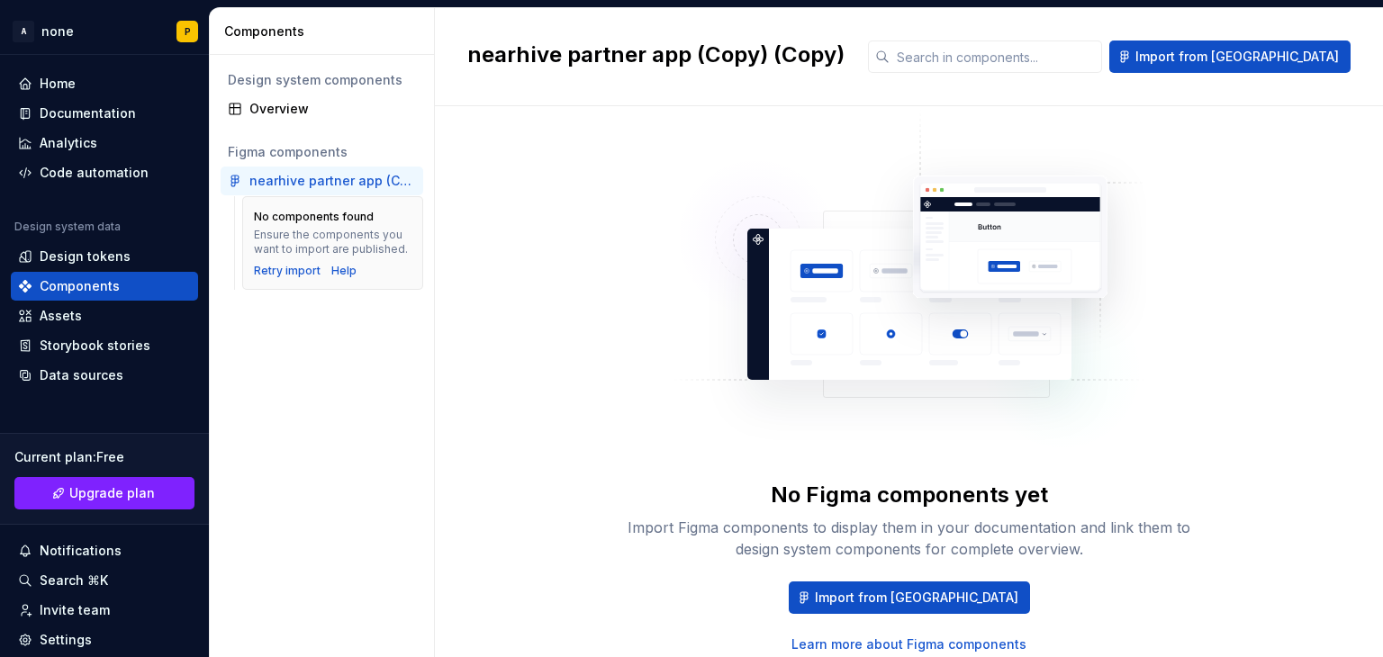
scroll to position [0, 0]
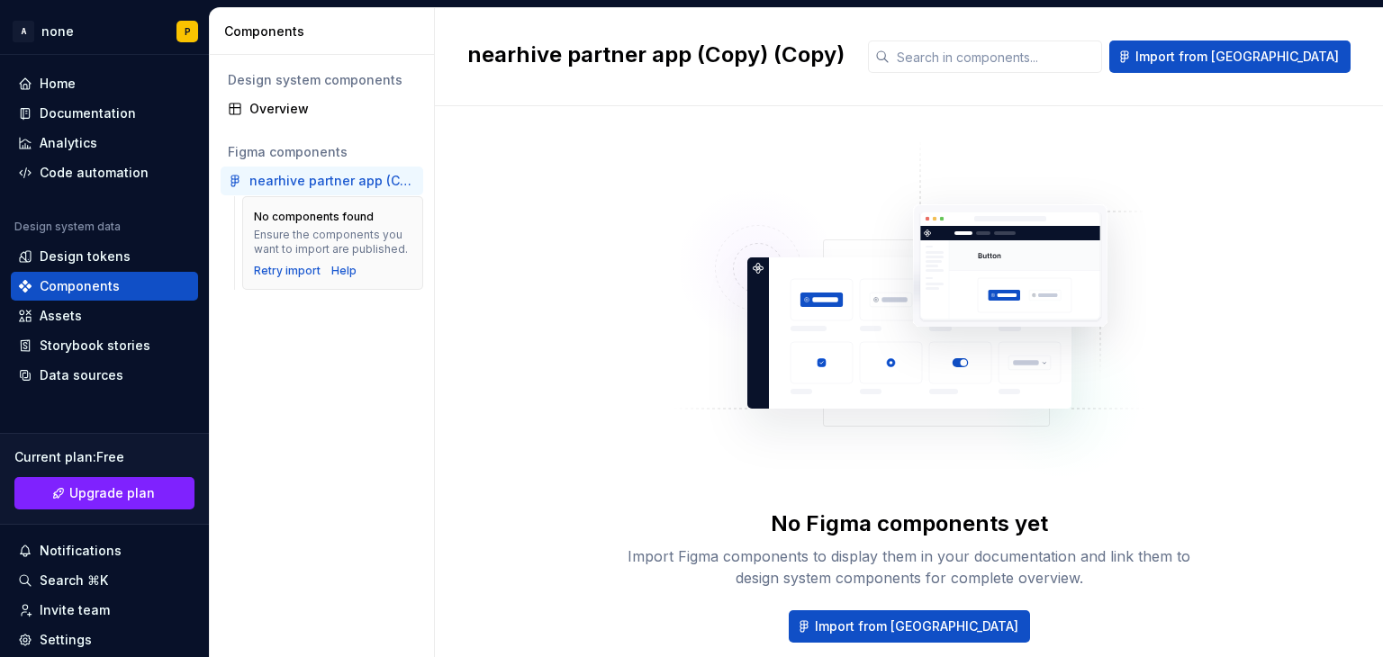
click at [755, 111] on div "No Figma components yet Import Figma components to display them in your documen…" at bounding box center [908, 428] width 883 height 645
click at [1012, 44] on input "text" at bounding box center [996, 57] width 212 height 32
click at [1036, 361] on img at bounding box center [910, 319] width 474 height 360
click at [983, 56] on input "text" at bounding box center [996, 57] width 212 height 32
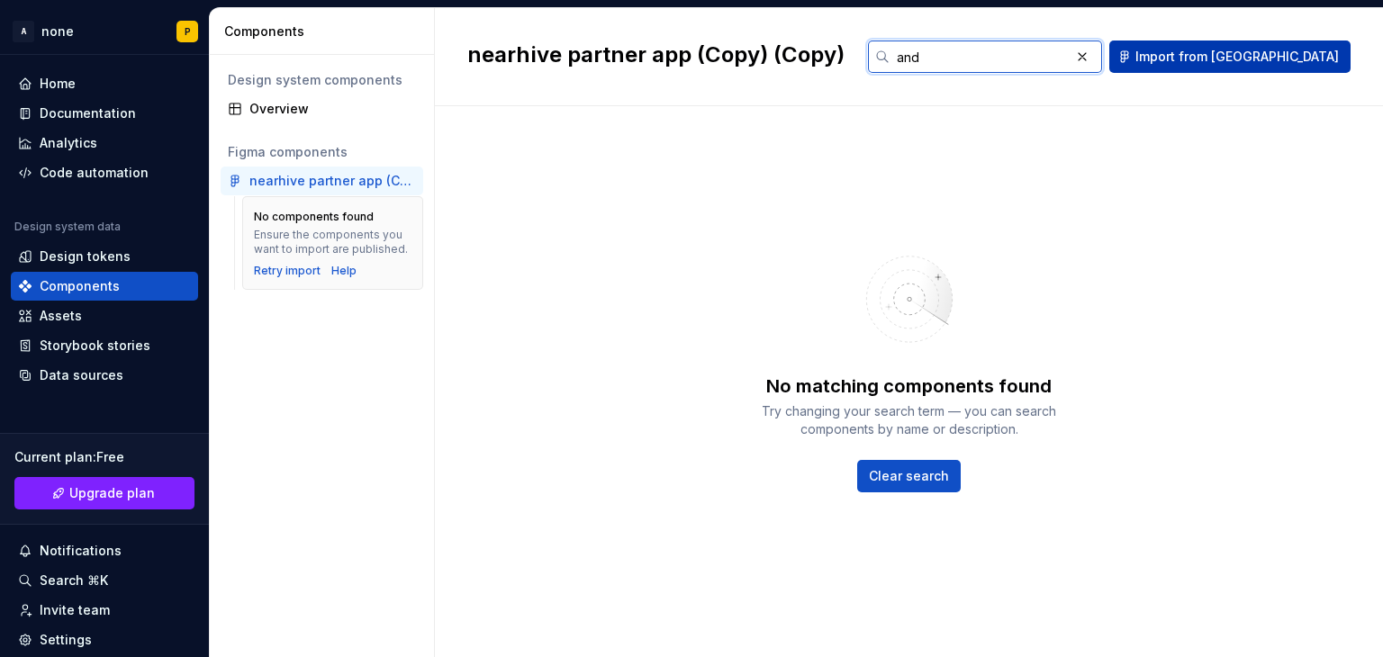
type input "and"
click at [1246, 69] on button "Import from [GEOGRAPHIC_DATA]" at bounding box center [1229, 57] width 241 height 32
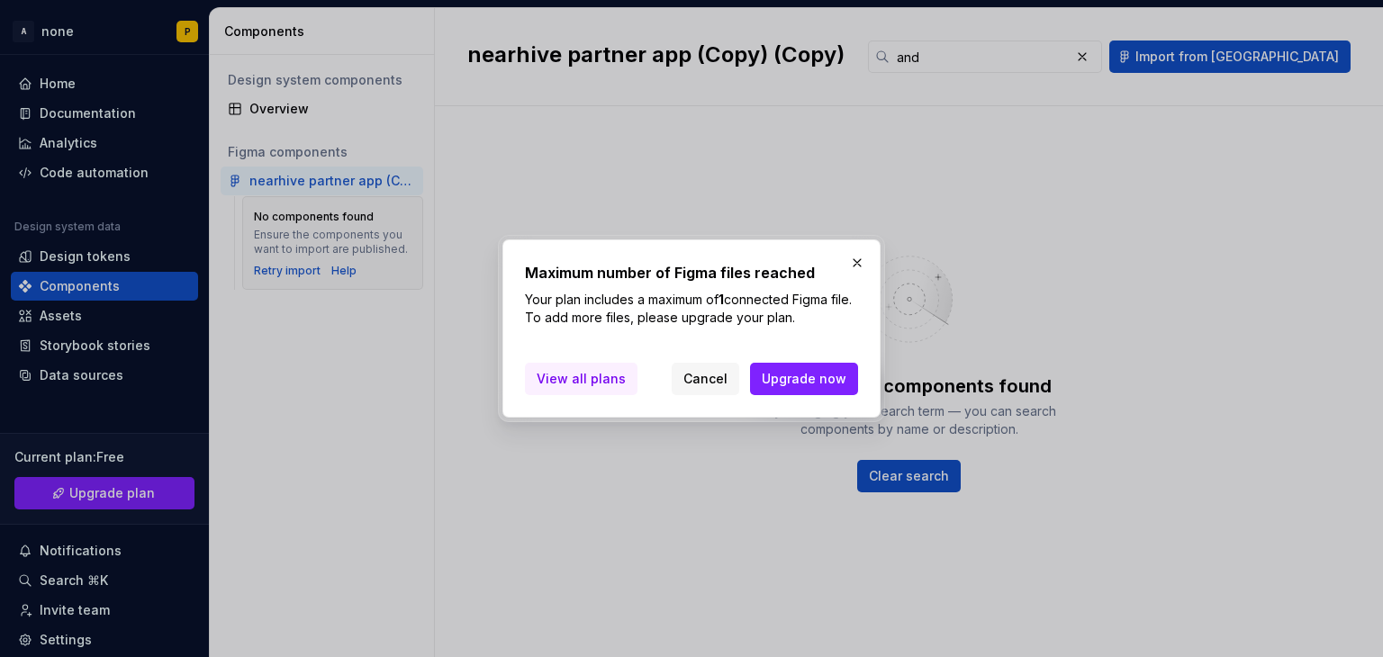
click at [589, 374] on span "View all plans" at bounding box center [581, 379] width 89 height 18
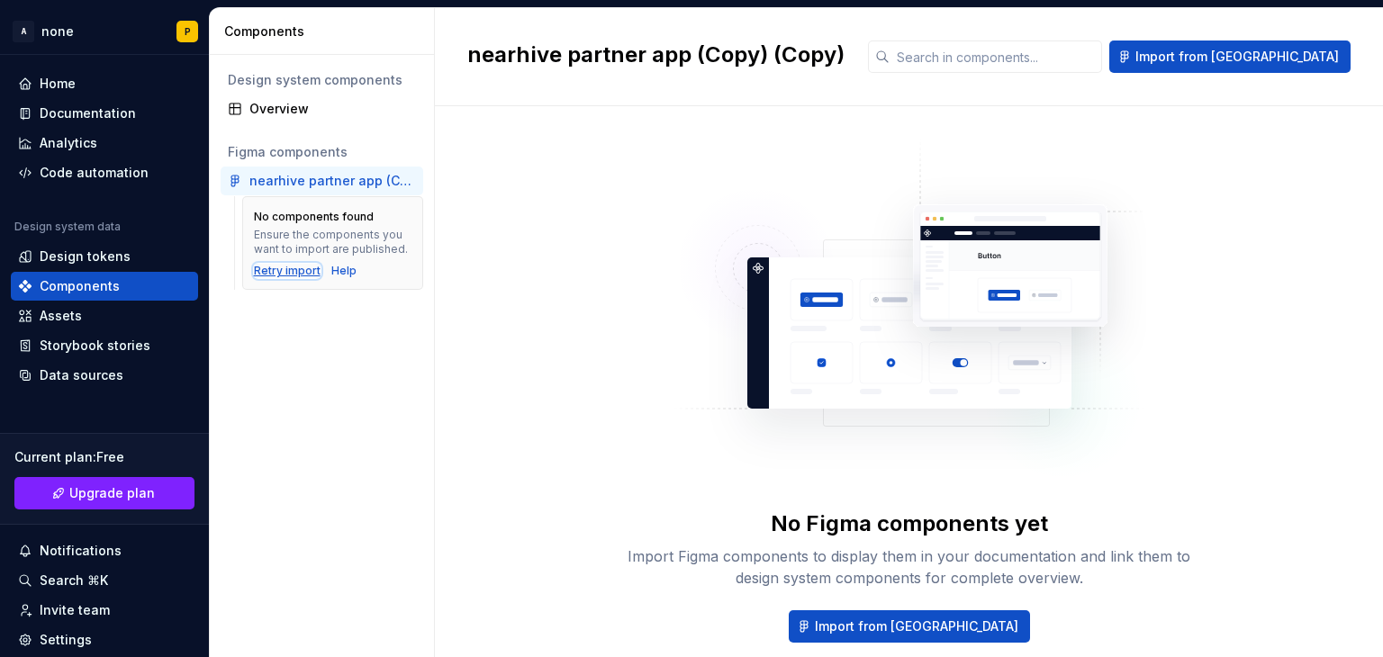
click at [269, 264] on div "Retry import" at bounding box center [287, 271] width 67 height 14
click at [281, 275] on div "Retry import" at bounding box center [287, 271] width 67 height 14
click at [40, 373] on div "Data sources" at bounding box center [82, 375] width 84 height 18
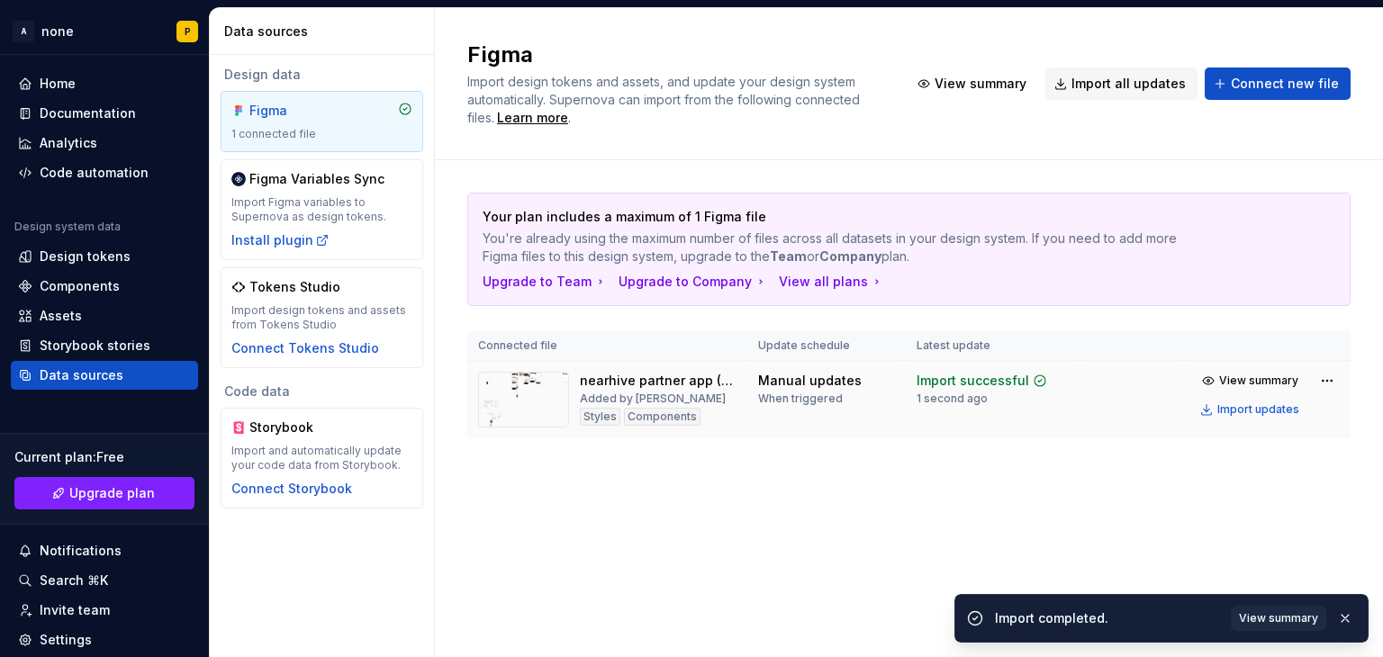
click at [1010, 388] on div "Import successful" at bounding box center [973, 381] width 113 height 18
click at [1325, 384] on html "A none P Home Documentation Analytics Code automation Design system data Design…" at bounding box center [691, 328] width 1383 height 657
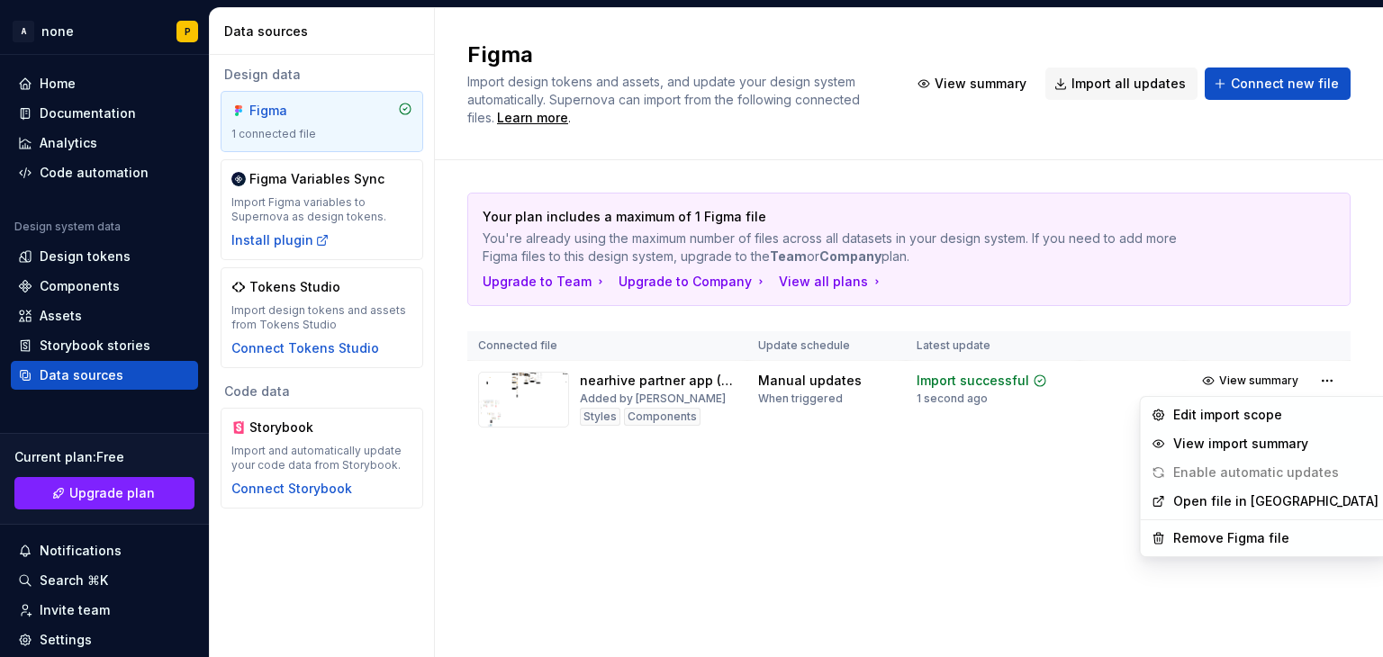
click at [1194, 467] on span "Enable automatic updates" at bounding box center [1245, 472] width 202 height 29
click at [1198, 496] on link "Open file in [GEOGRAPHIC_DATA]" at bounding box center [1275, 501] width 205 height 18
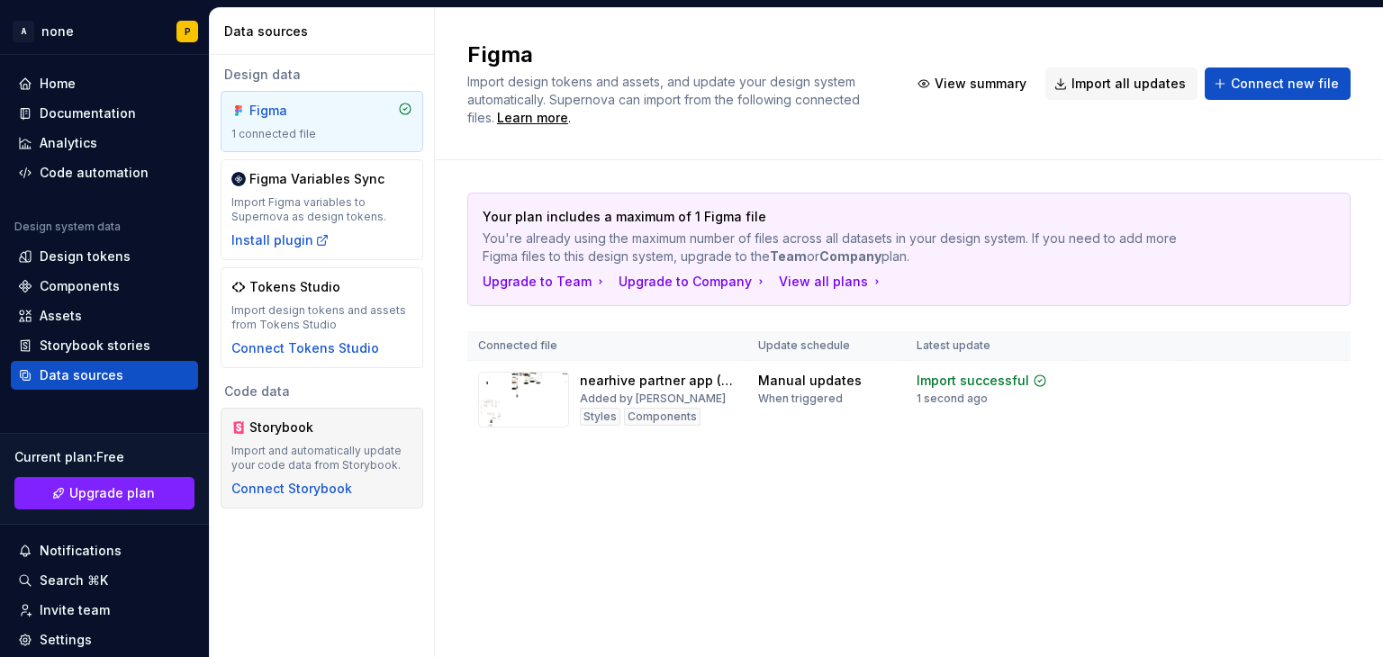
click at [318, 440] on div "Storybook Import and automatically update your code data from Storybook. Connec…" at bounding box center [321, 458] width 181 height 79
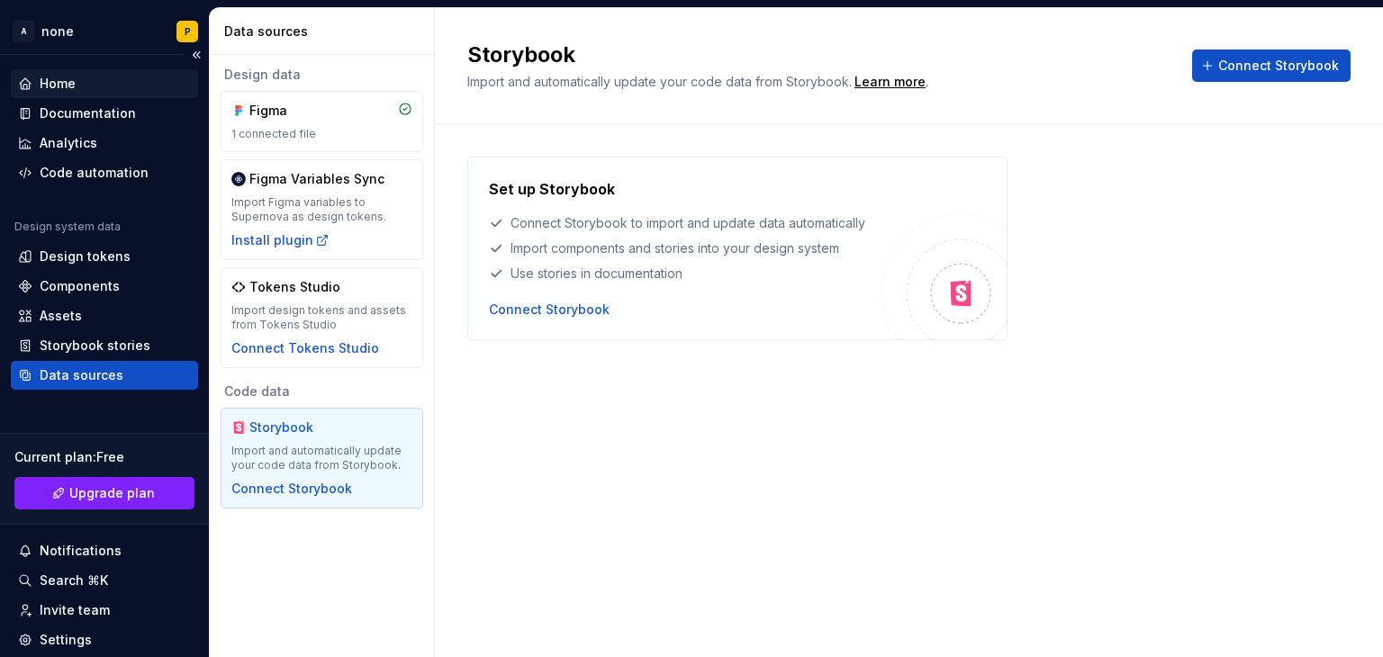
click at [68, 77] on div "Home" at bounding box center [58, 84] width 36 height 18
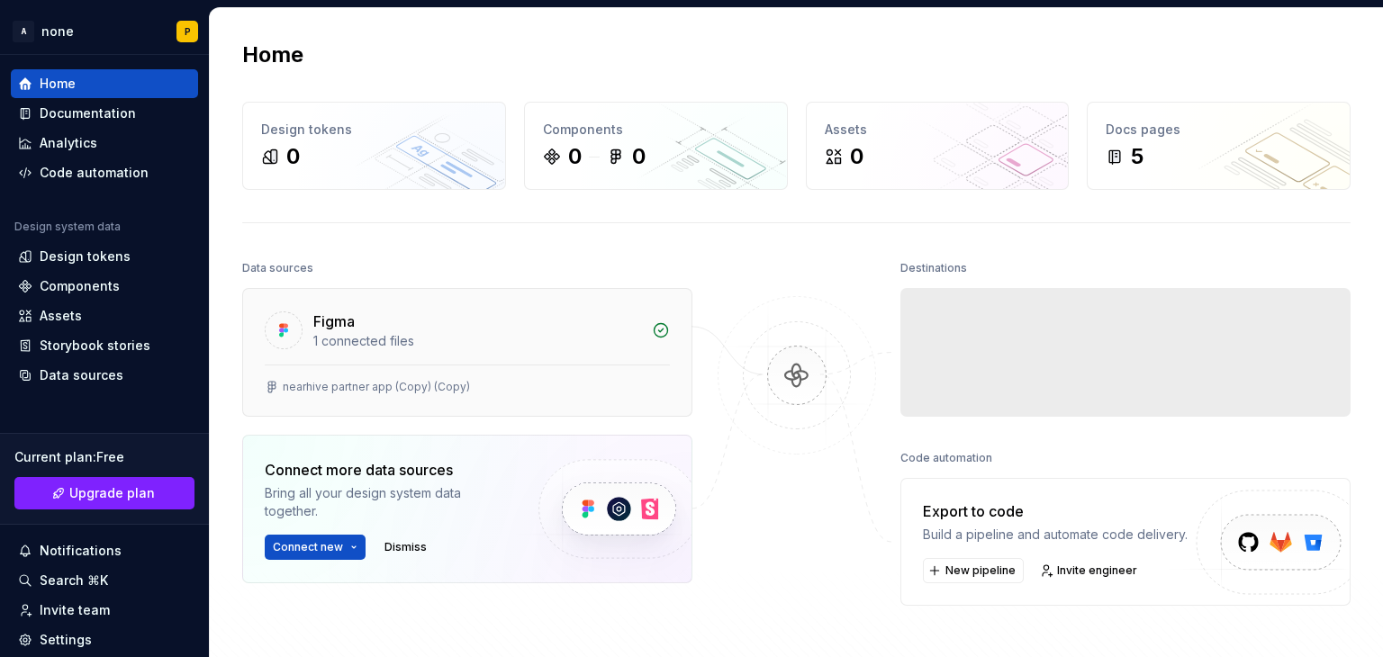
drag, startPoint x: 565, startPoint y: 341, endPoint x: 524, endPoint y: 348, distance: 41.9
click at [524, 348] on div "1 connected files" at bounding box center [477, 341] width 328 height 18
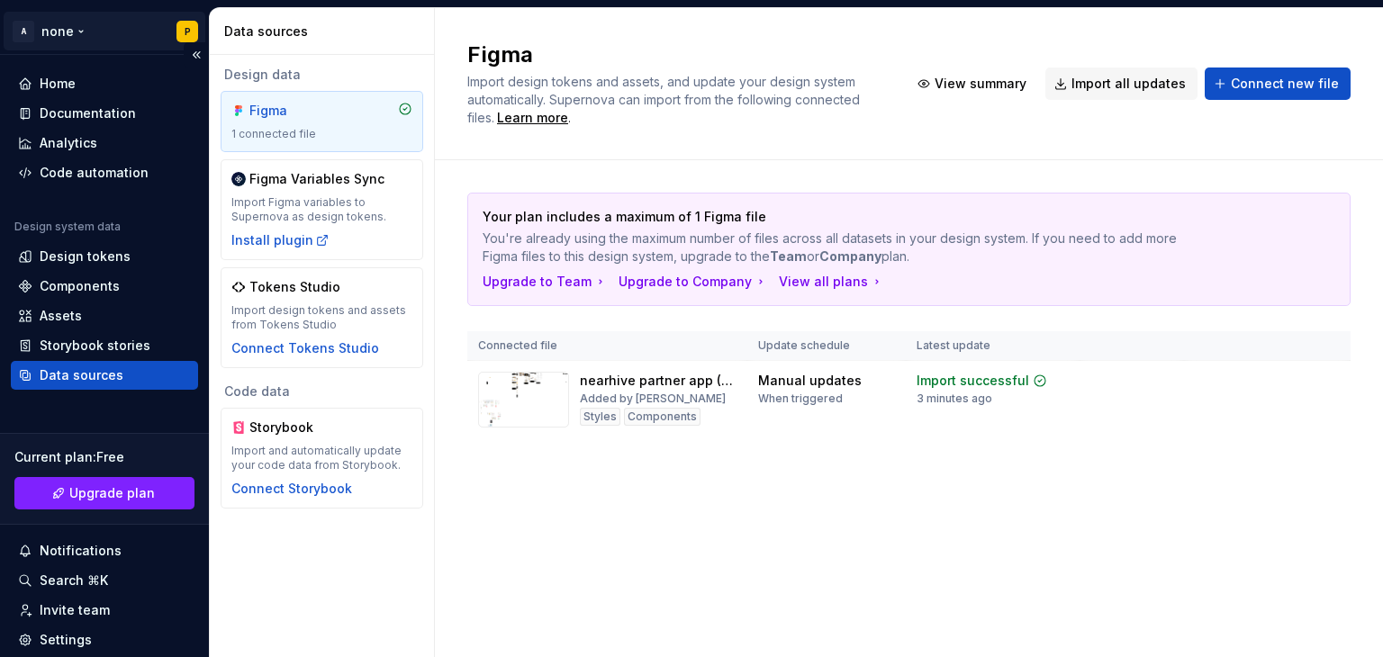
click at [68, 15] on html "A none P Home Documentation Analytics Code automation Design system data Design…" at bounding box center [691, 328] width 1383 height 657
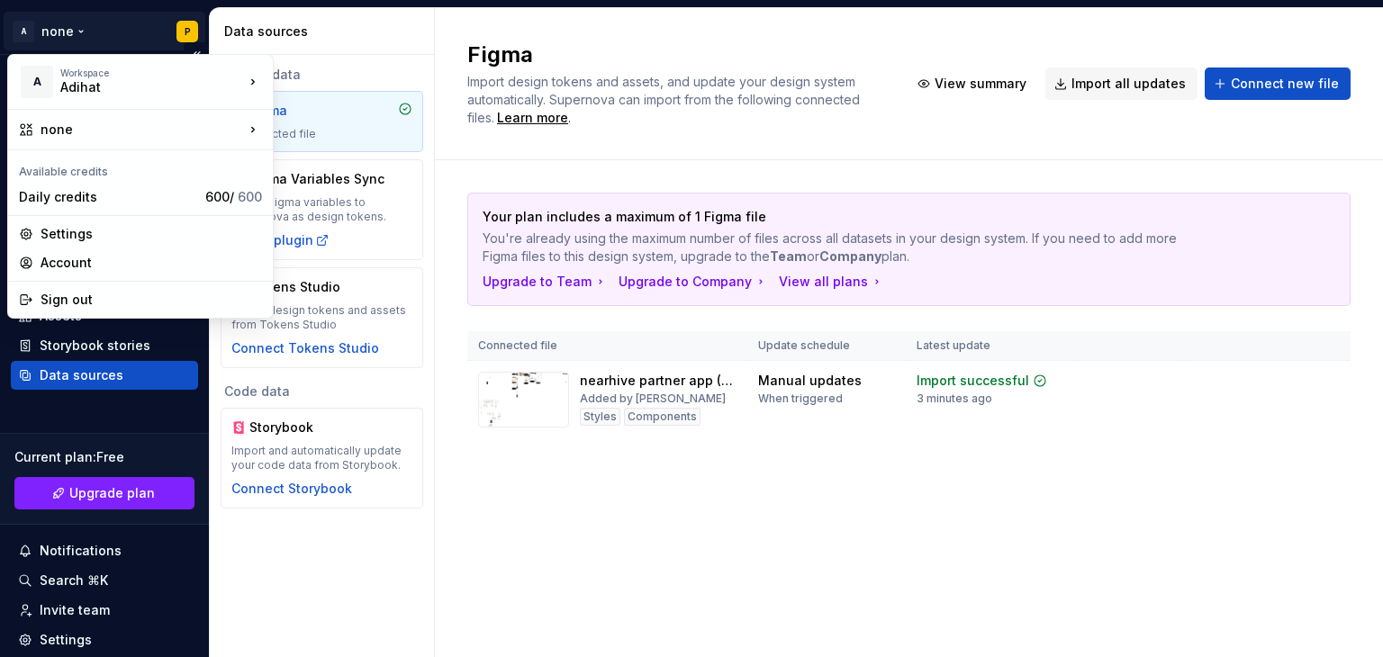
click at [49, 36] on html "A none P Home Documentation Analytics Code automation Design system data Design…" at bounding box center [691, 328] width 1383 height 657
click at [178, 23] on html "A none P Home Documentation Analytics Code automation Design system data Design…" at bounding box center [691, 328] width 1383 height 657
click at [117, 54] on div "A Workspace Adihat none Available credits Daily credits 600 / 600 Settings Acco…" at bounding box center [140, 186] width 266 height 265
click at [109, 39] on html "A none P Home Documentation Analytics Code automation Design system data Design…" at bounding box center [691, 328] width 1383 height 657
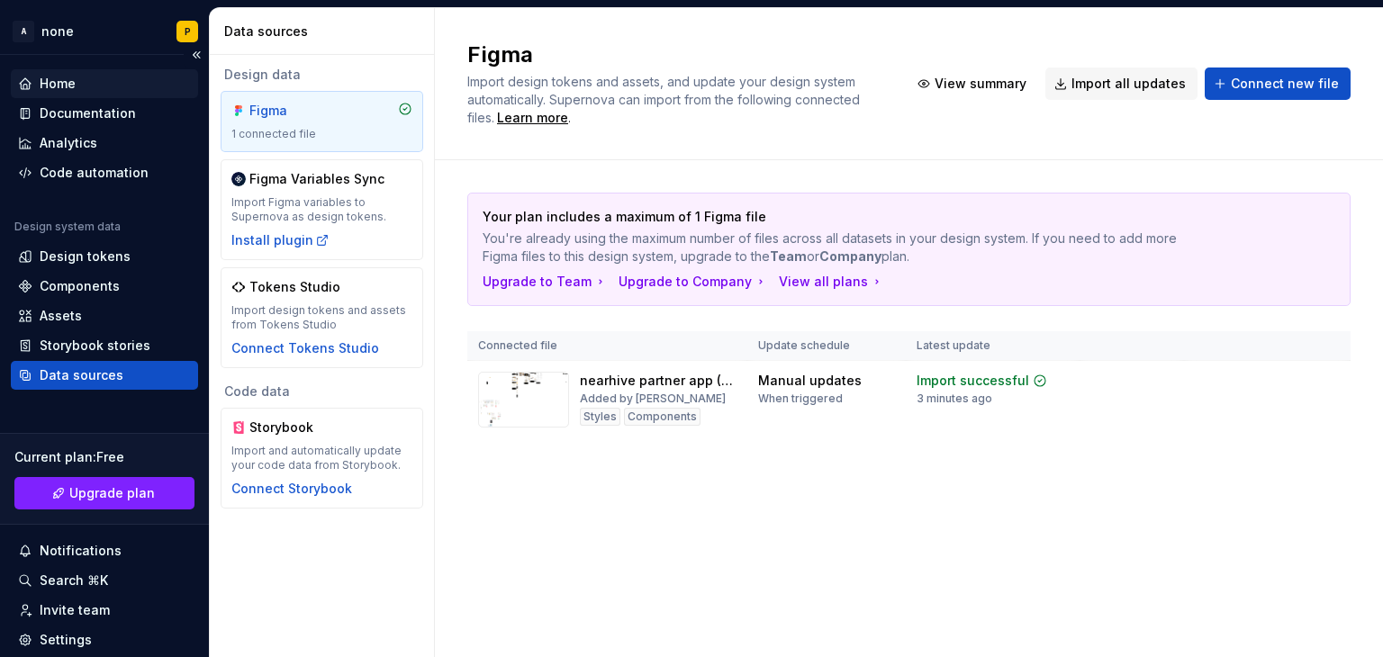
click at [88, 85] on div "Home" at bounding box center [104, 84] width 173 height 18
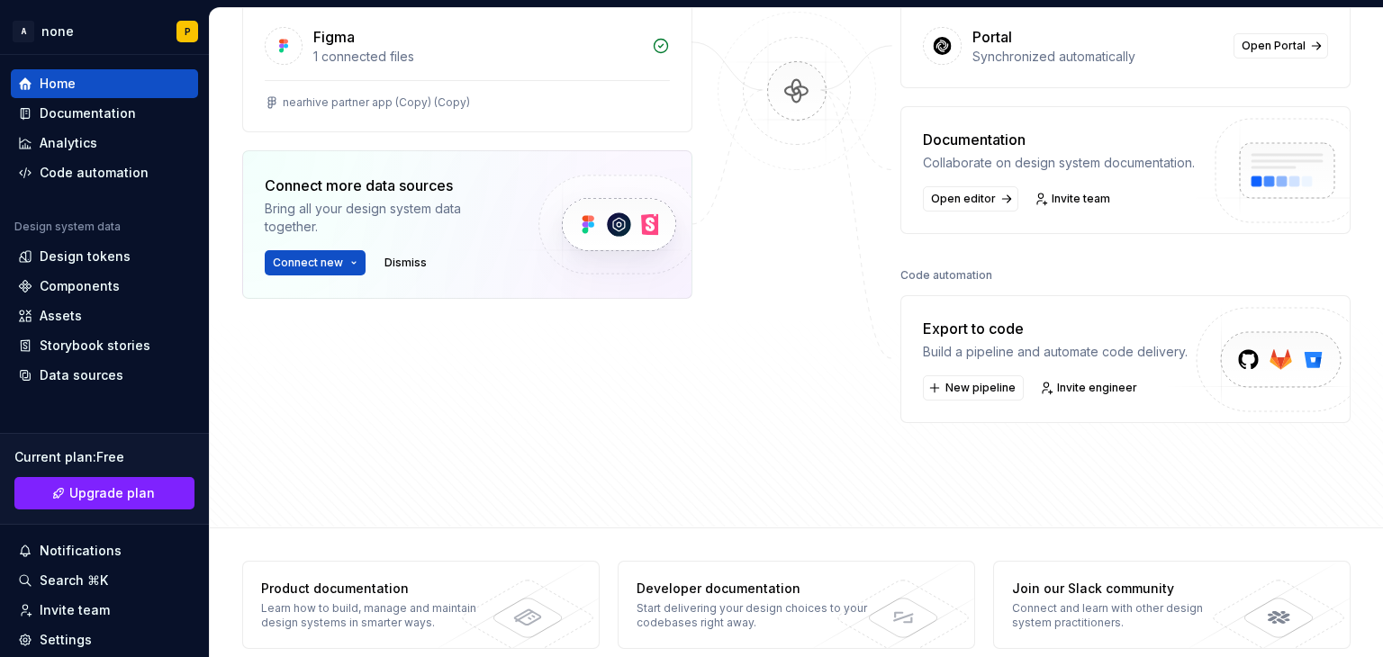
scroll to position [306, 0]
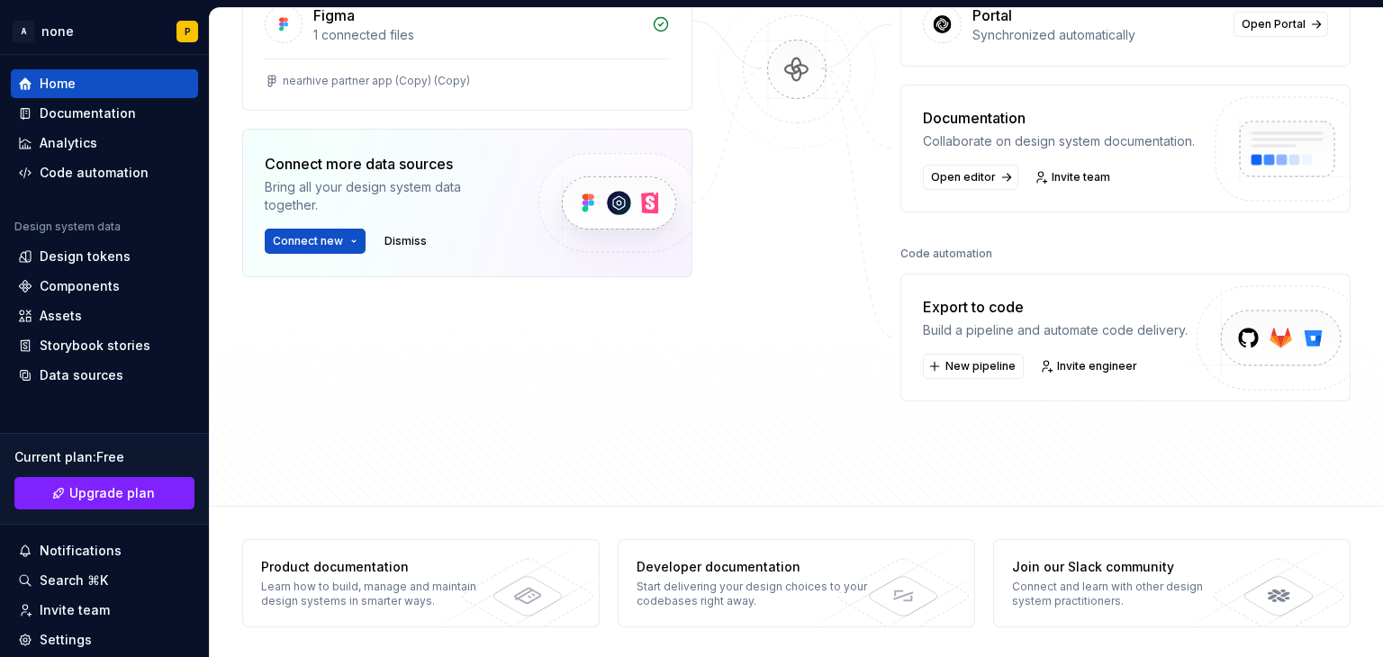
click at [984, 323] on div "Build a pipeline and automate code delivery." at bounding box center [1055, 330] width 265 height 18
click at [959, 368] on span "New pipeline" at bounding box center [980, 366] width 70 height 14
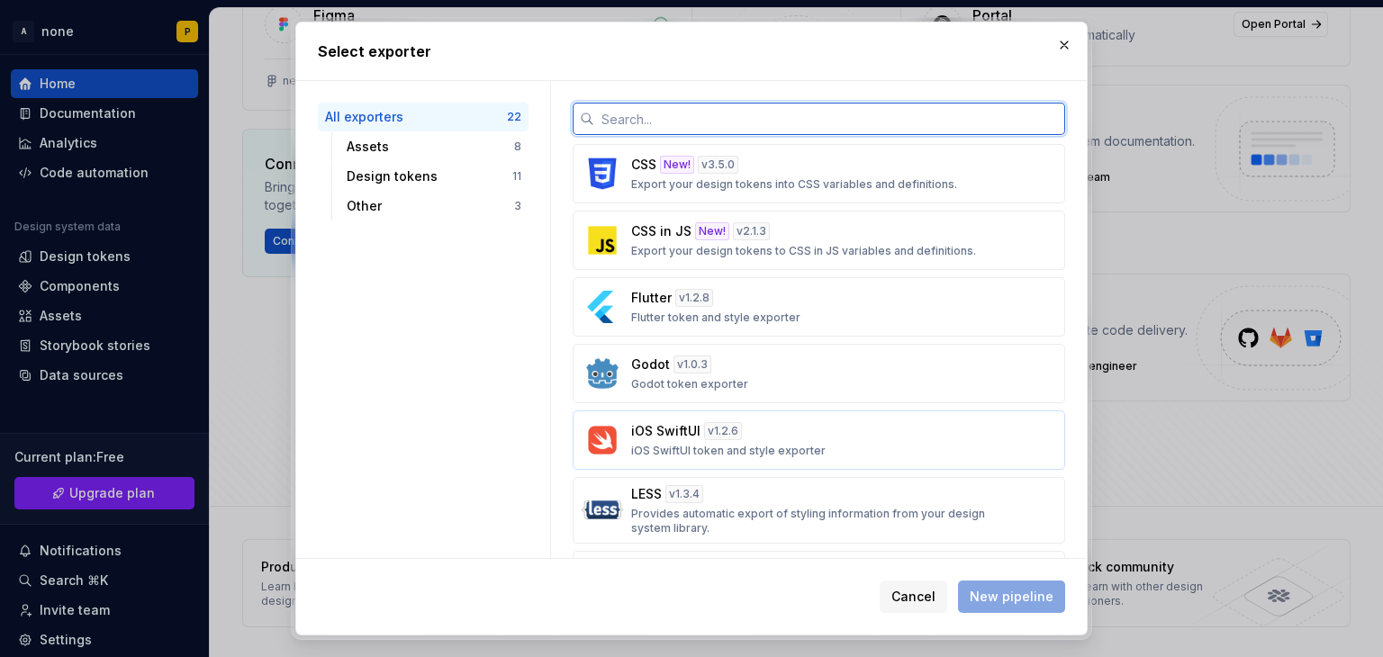
scroll to position [623, 0]
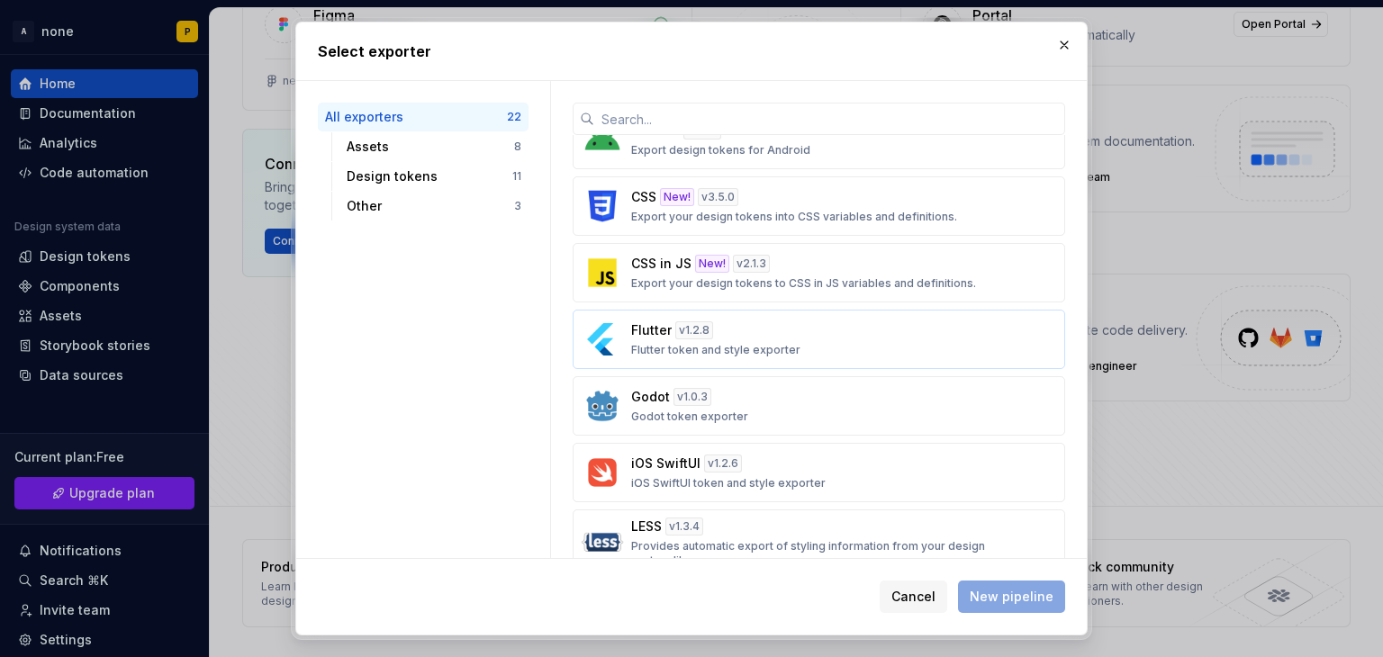
click at [646, 323] on p "Flutter" at bounding box center [651, 330] width 41 height 18
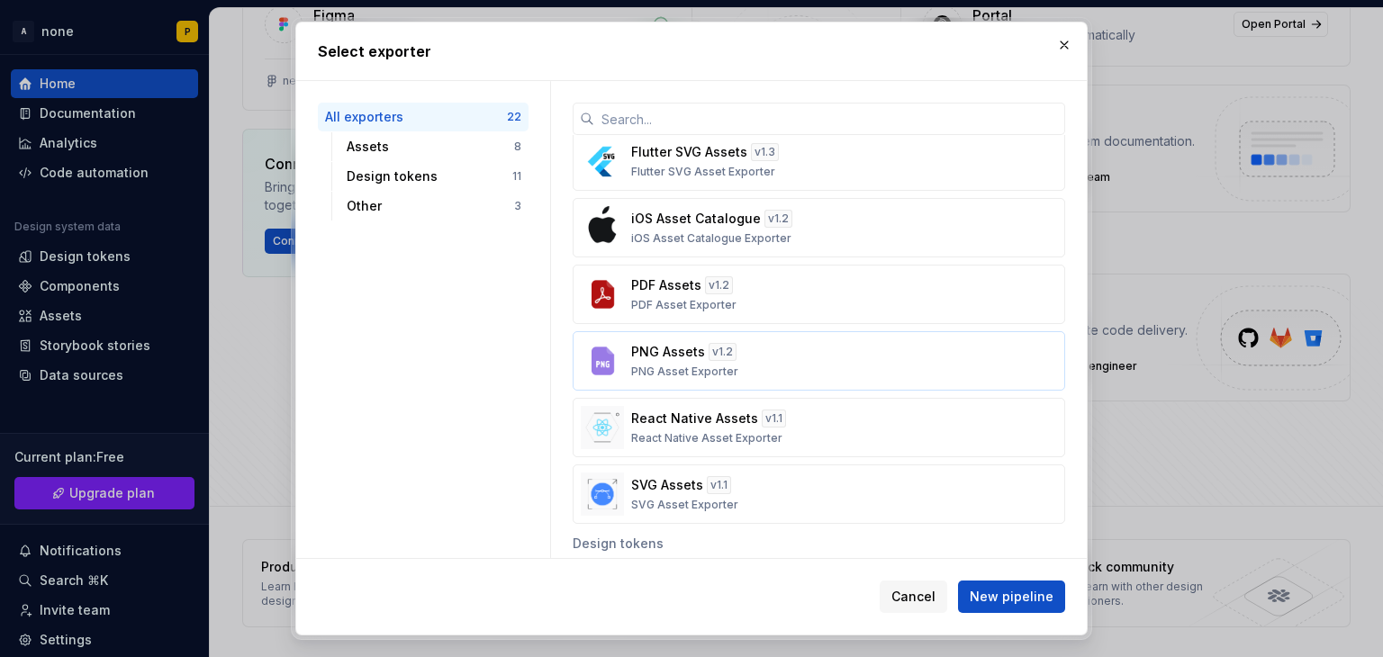
click at [737, 375] on div "PNG Assets v 1.2 PNG Asset Exporter" at bounding box center [813, 361] width 365 height 36
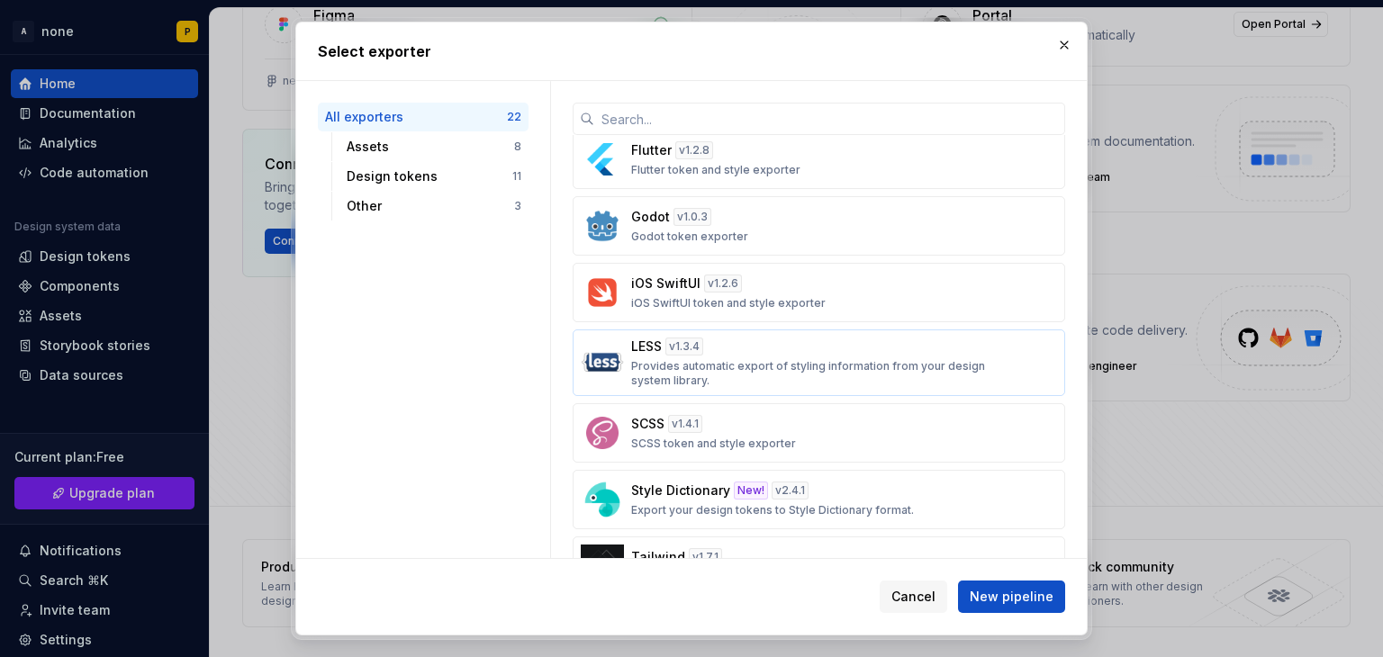
scroll to position [533, 0]
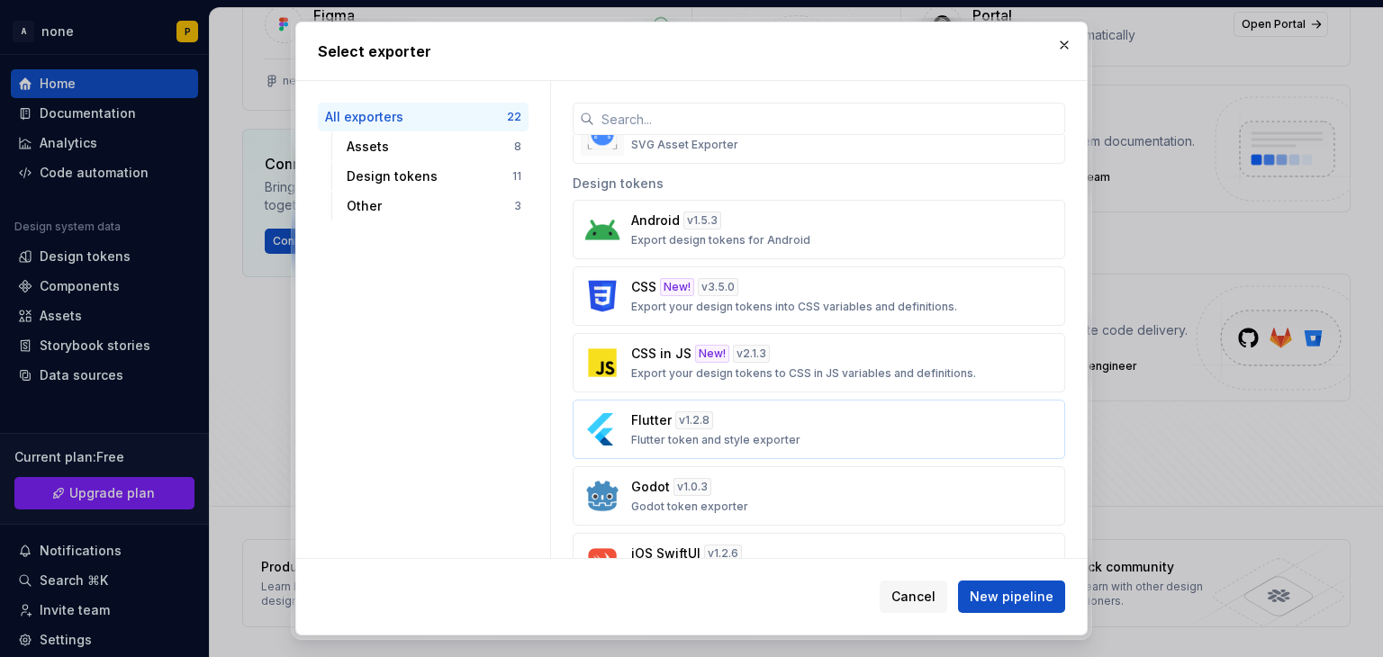
click at [680, 411] on div "v 1.2.8" at bounding box center [694, 420] width 38 height 18
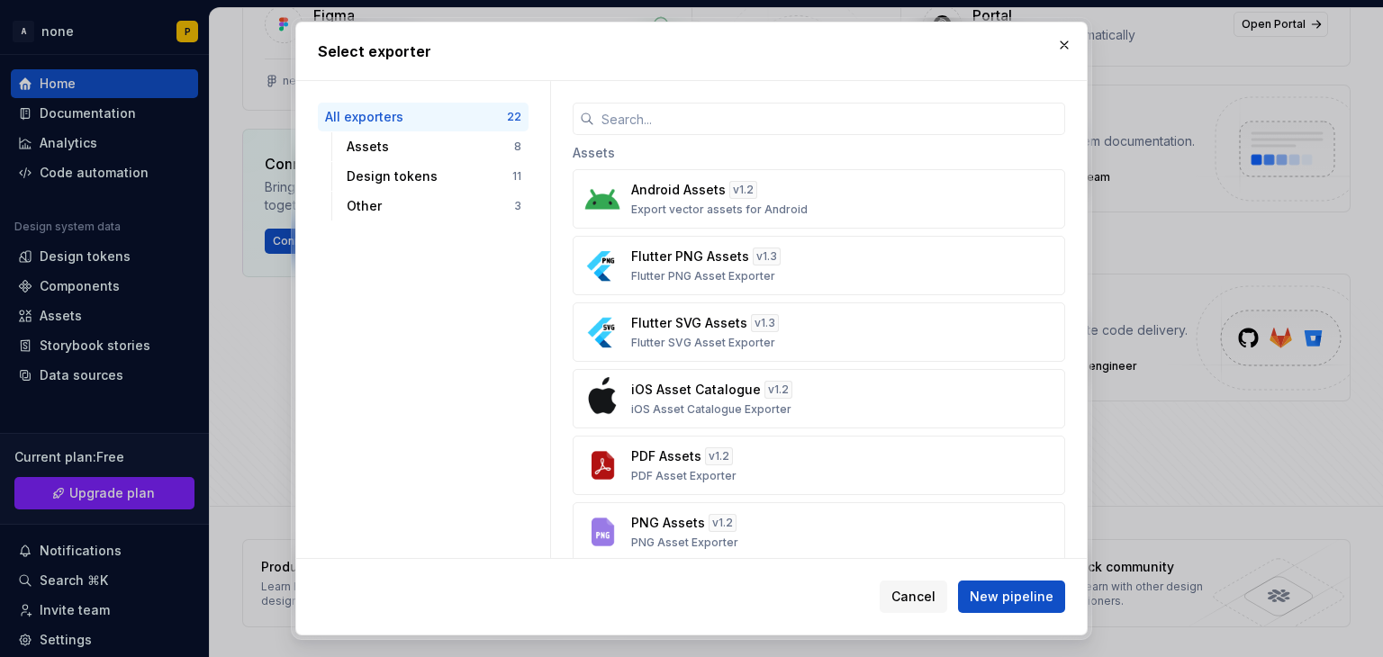
scroll to position [0, 0]
click at [993, 589] on span "New pipeline" at bounding box center [1012, 597] width 84 height 18
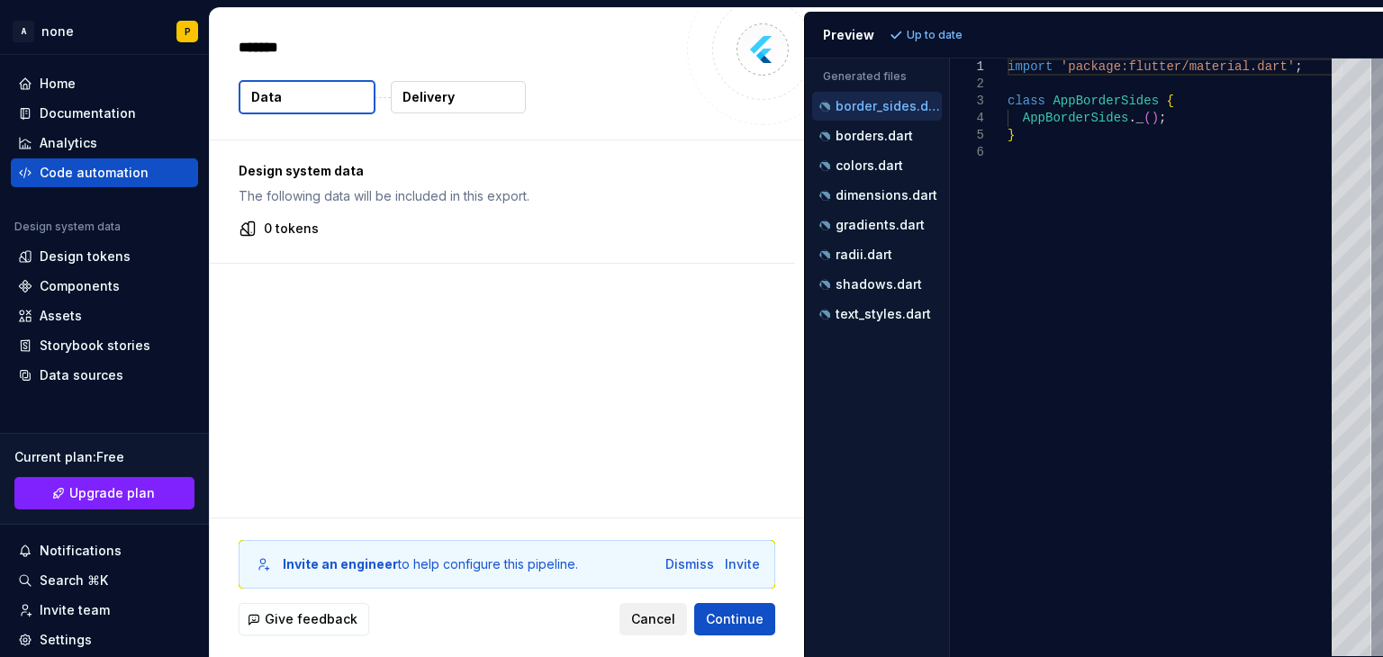
click at [646, 613] on span "Cancel" at bounding box center [653, 619] width 44 height 18
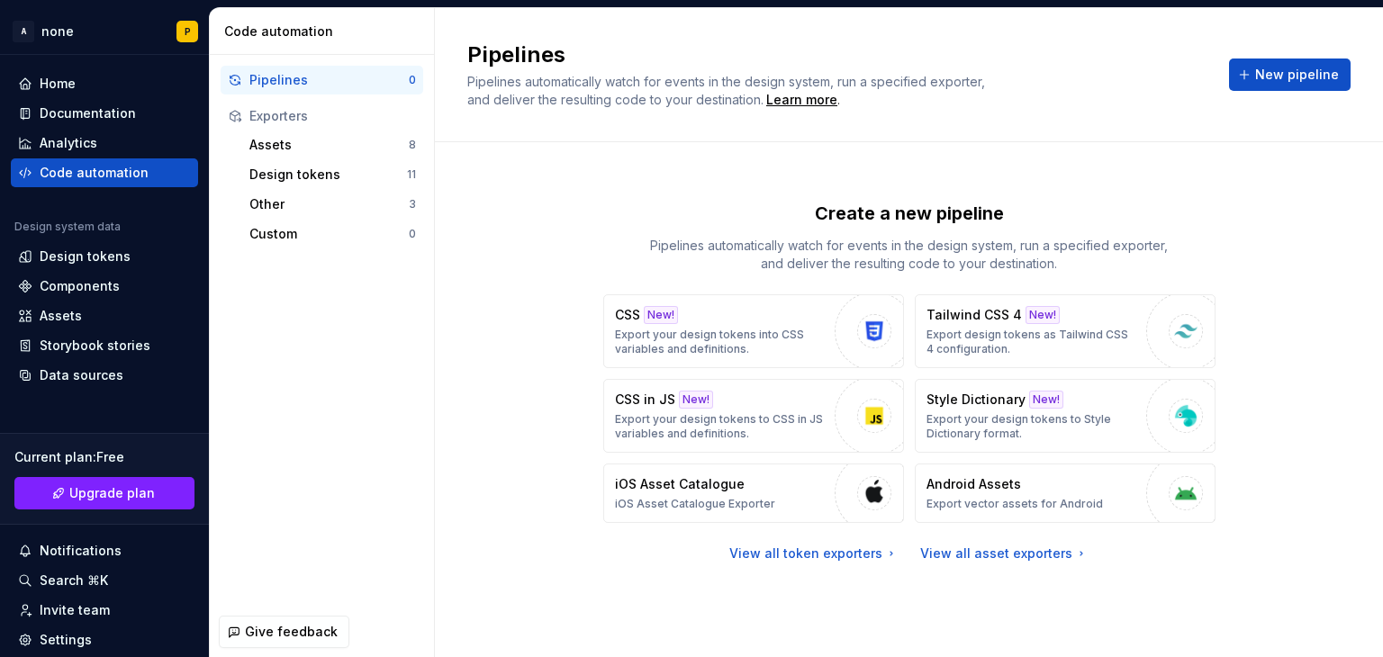
click at [292, 120] on div "Exporters" at bounding box center [332, 116] width 167 height 18
click at [300, 174] on div "Design tokens" at bounding box center [328, 175] width 158 height 18
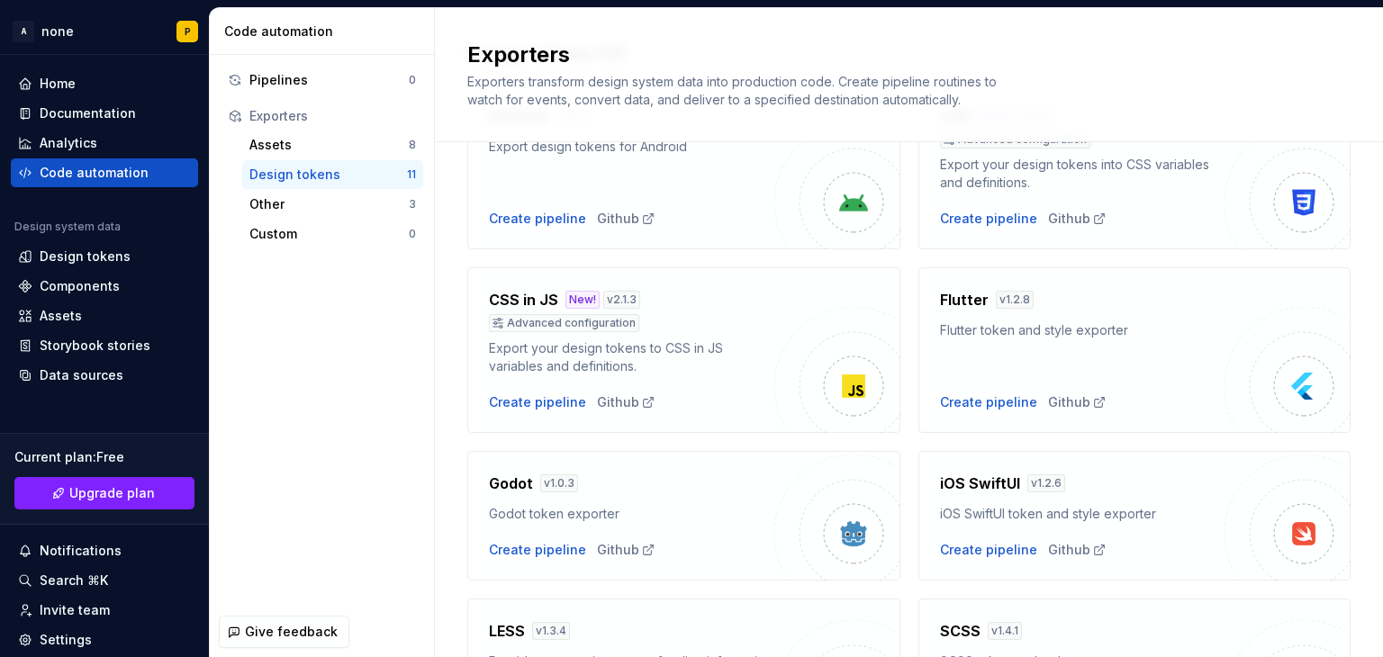
scroll to position [180, 0]
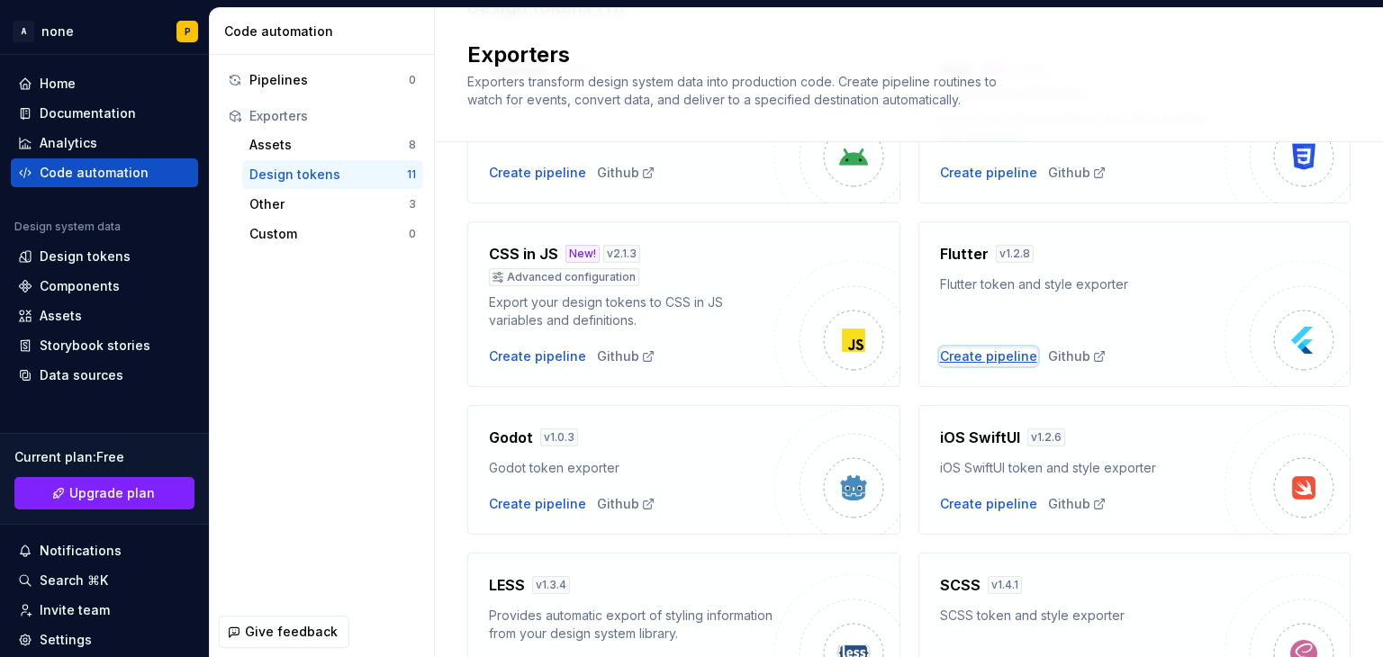
click at [962, 348] on div "Create pipeline" at bounding box center [988, 357] width 97 height 18
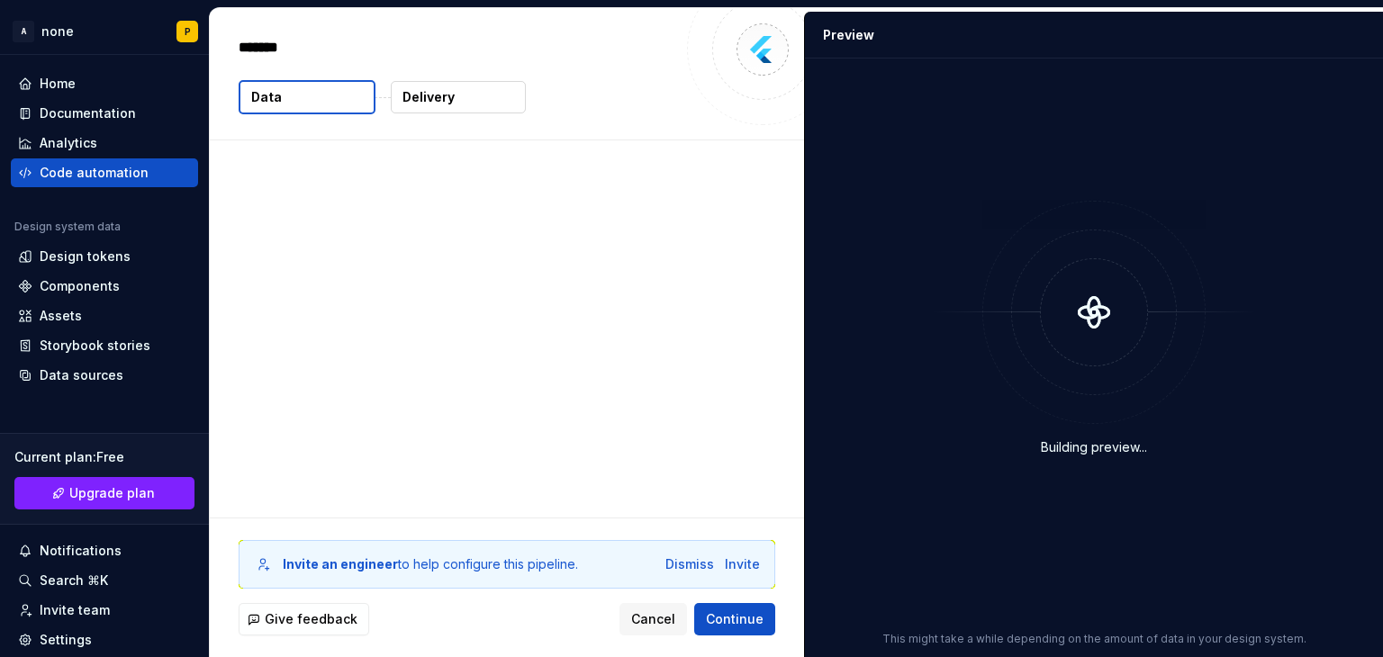
type textarea "*"
click at [299, 224] on p "0 tokens" at bounding box center [291, 229] width 55 height 18
click at [418, 99] on p "Delivery" at bounding box center [428, 97] width 52 height 18
click at [294, 87] on button "Data" at bounding box center [307, 97] width 137 height 34
click at [299, 212] on div "Design system data The following data will be included in this export. 0 tokens" at bounding box center [502, 201] width 585 height 122
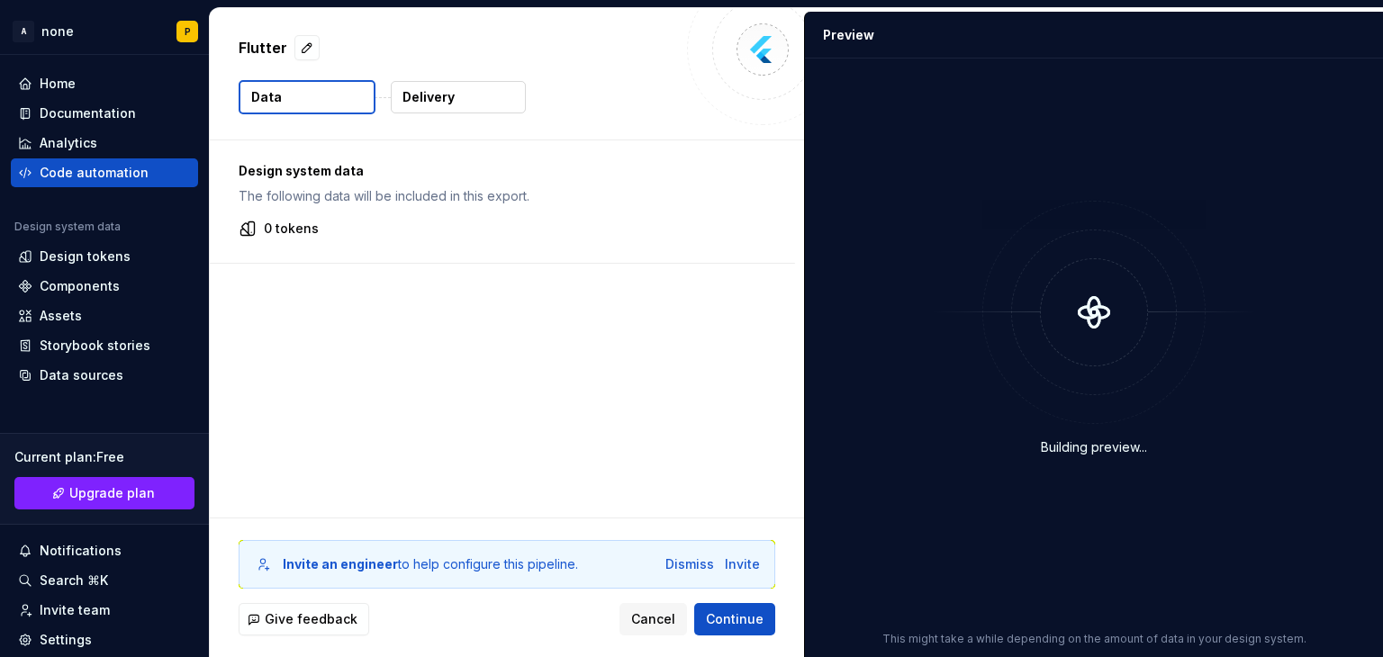
click at [299, 212] on div "Design system data The following data will be included in this export. 0 tokens" at bounding box center [502, 201] width 585 height 122
click at [727, 623] on span "Continue" at bounding box center [735, 619] width 58 height 18
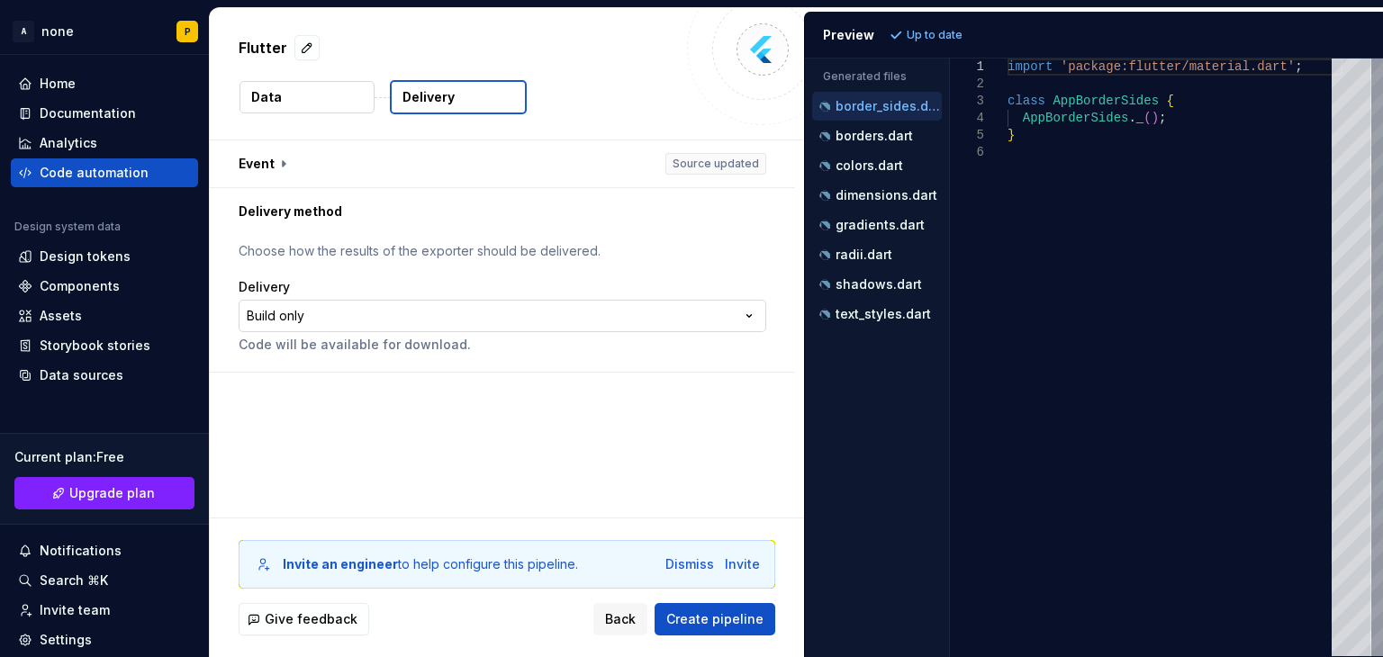
click at [382, 303] on html "**********" at bounding box center [691, 328] width 1383 height 657
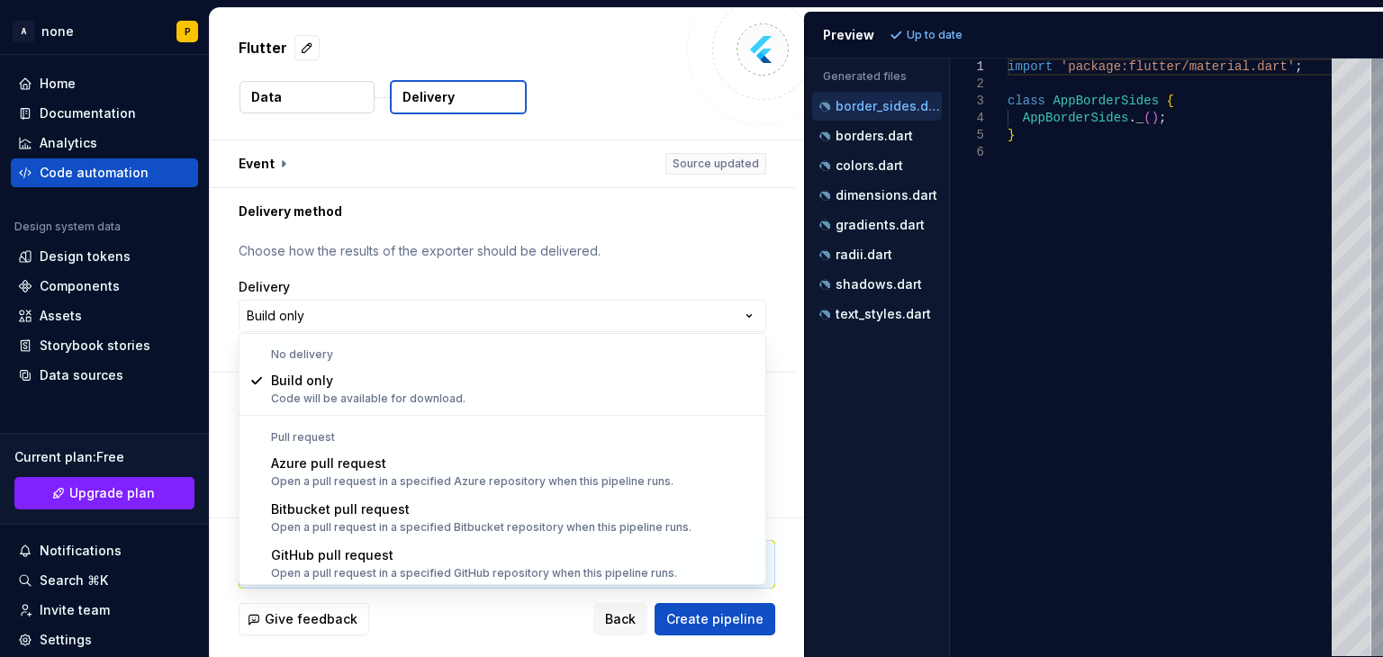
click at [497, 278] on html "**********" at bounding box center [691, 328] width 1383 height 657
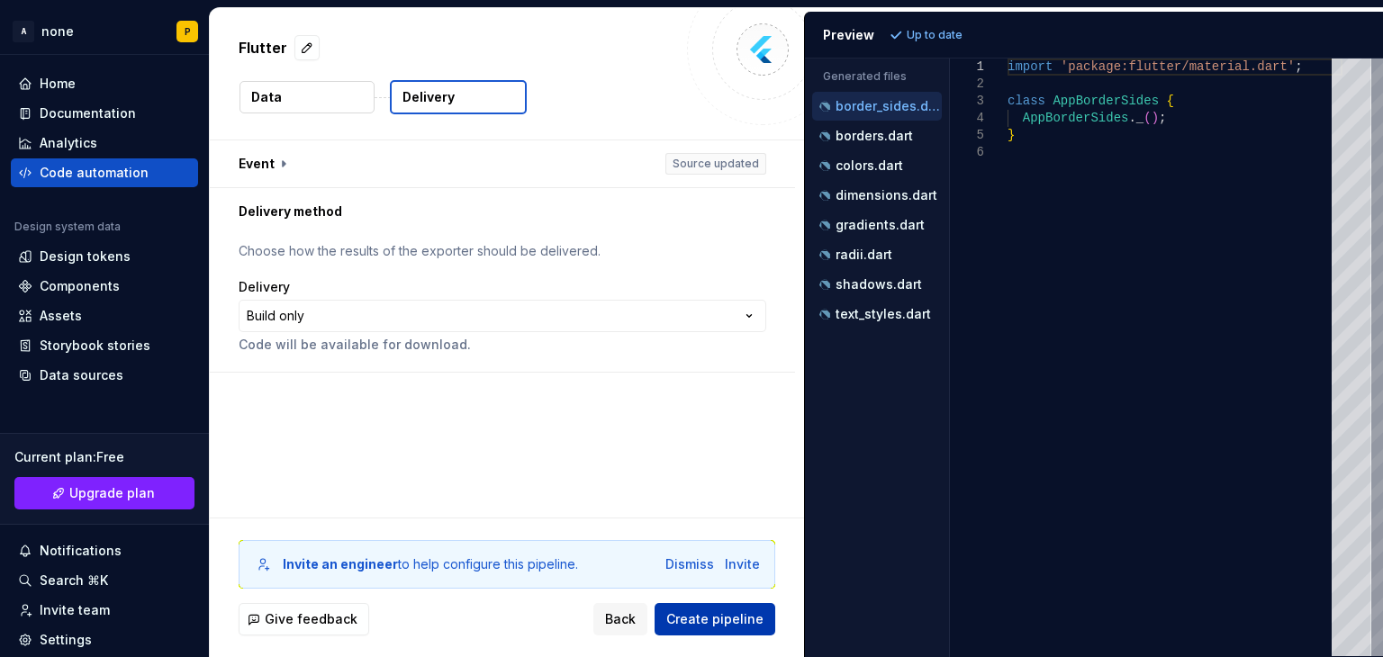
click at [706, 624] on span "Create pipeline" at bounding box center [714, 619] width 97 height 18
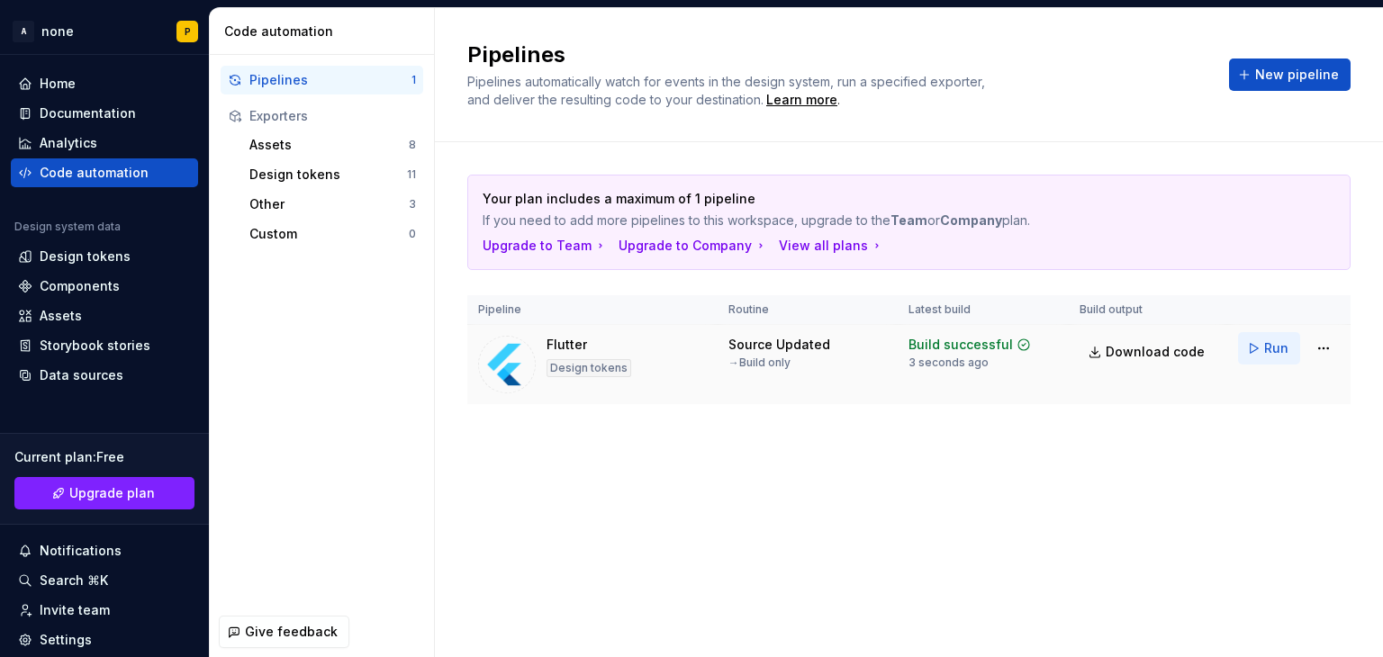
click at [1254, 347] on button "Run" at bounding box center [1269, 348] width 62 height 32
click at [1332, 342] on html "A none P Home Documentation Analytics Code automation Design system data Design…" at bounding box center [691, 328] width 1383 height 657
click at [269, 68] on html "A none P Home Documentation Analytics Code automation Design system data Design…" at bounding box center [691, 328] width 1383 height 657
click at [1236, 66] on button "New pipeline" at bounding box center [1290, 75] width 122 height 32
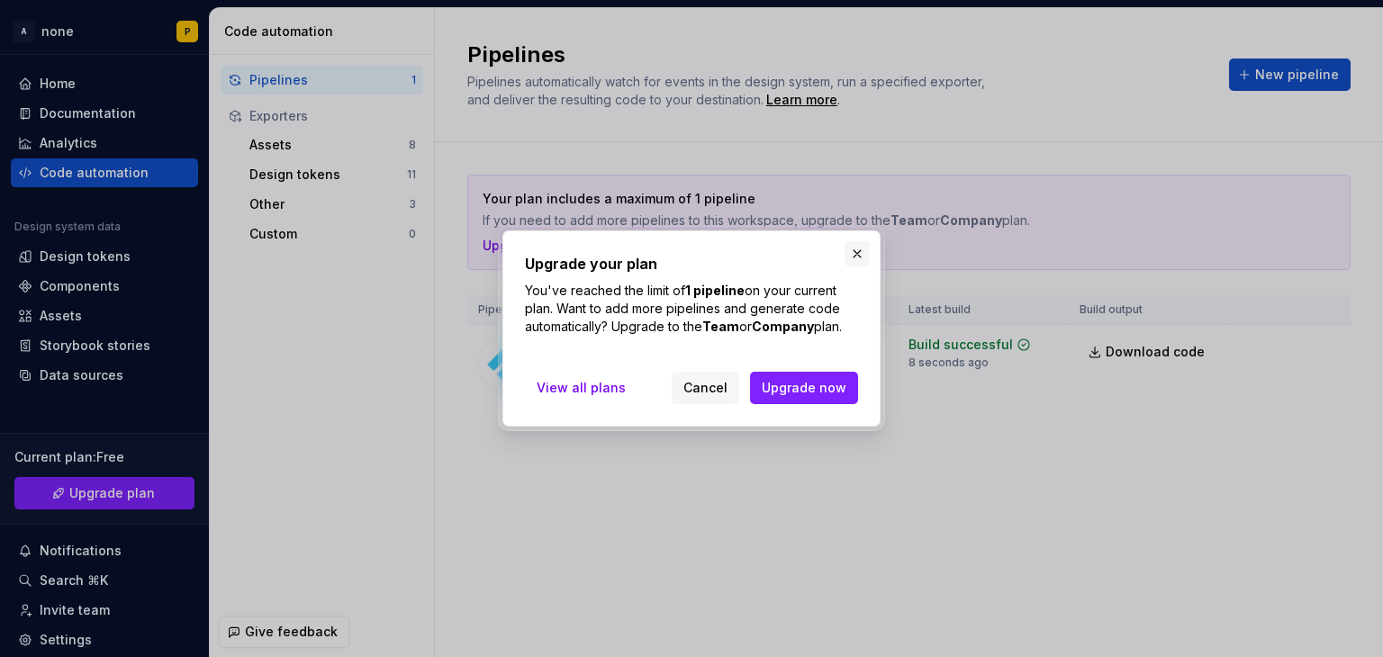
click at [854, 257] on button "button" at bounding box center [857, 253] width 25 height 25
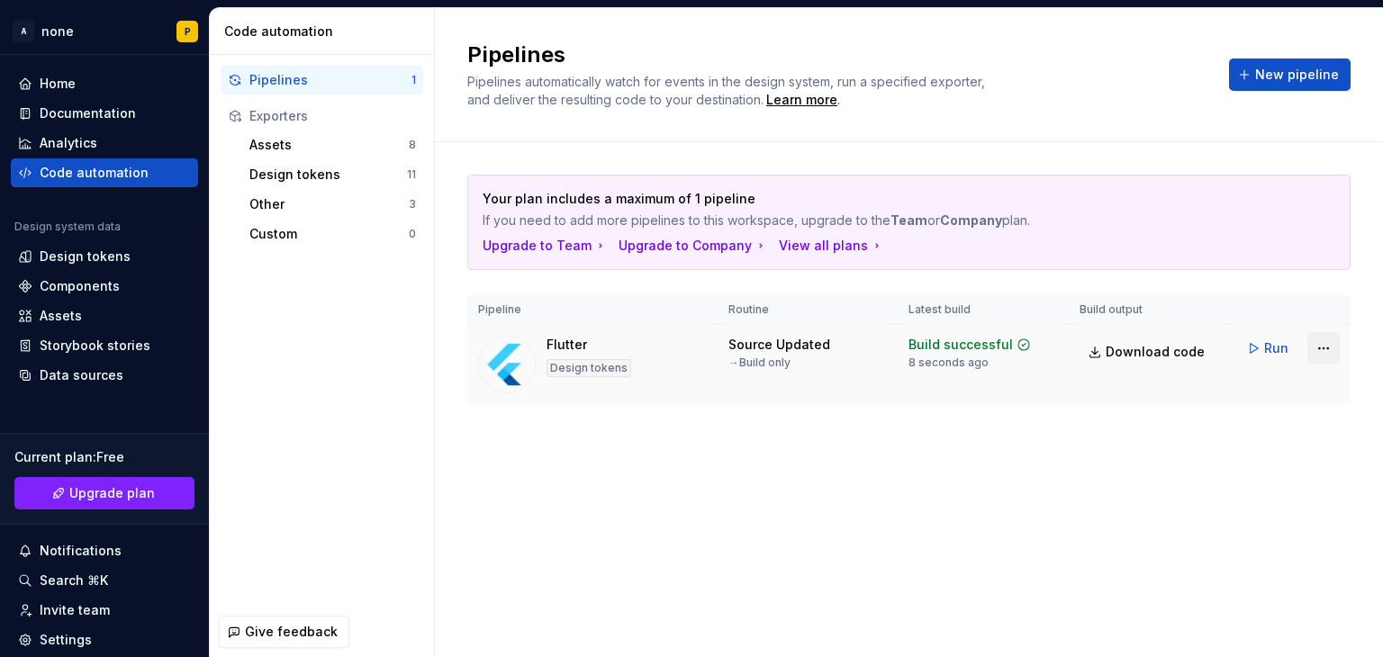
click at [1321, 344] on html "A none P Home Documentation Analytics Code automation Design system data Design…" at bounding box center [691, 328] width 1383 height 657
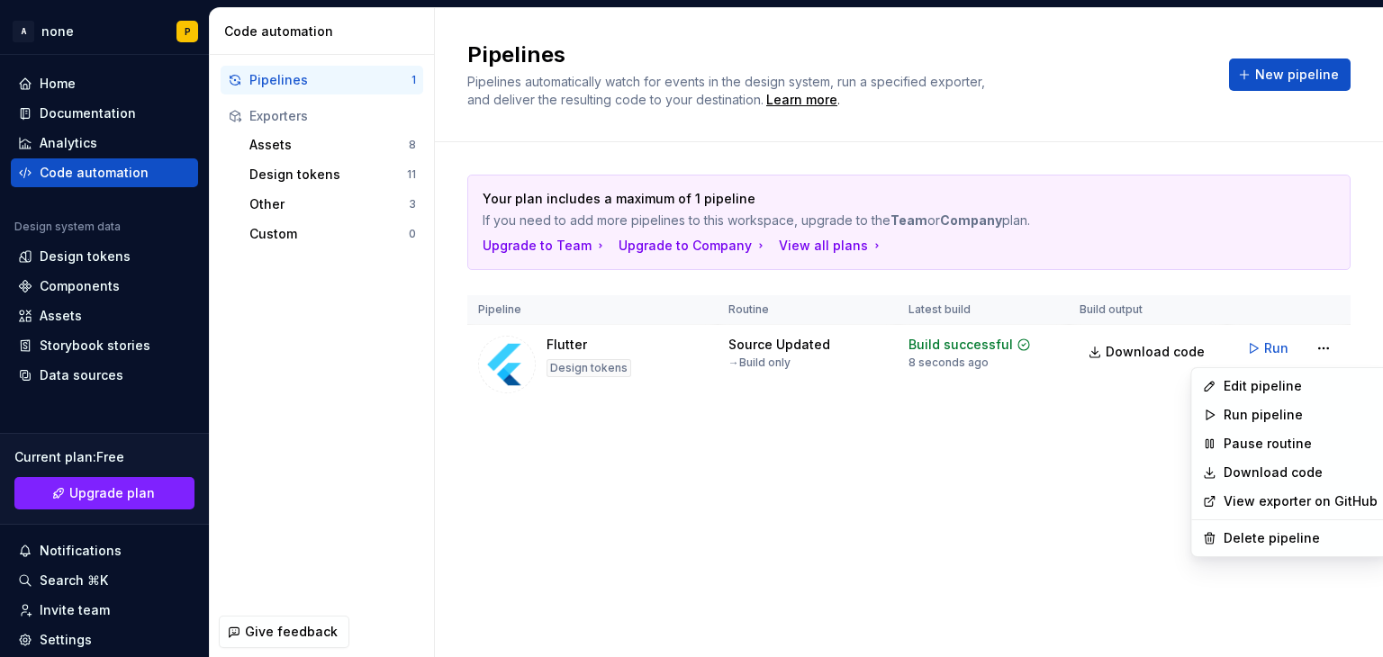
click at [1271, 520] on div "Edit pipeline Run pipeline Pause routine Download code View exporter on GitHub …" at bounding box center [1289, 462] width 199 height 190
click at [1269, 542] on div "Delete pipeline" at bounding box center [1301, 538] width 154 height 18
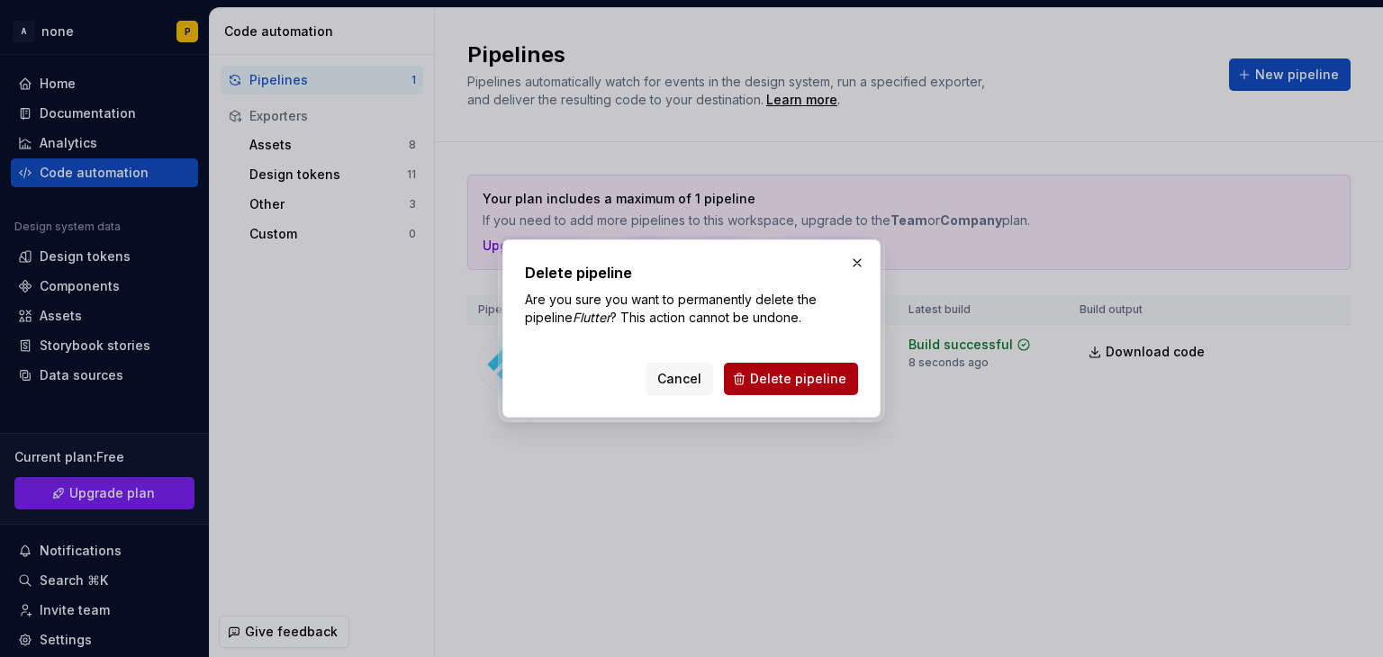
click at [843, 384] on span "Delete pipeline" at bounding box center [798, 379] width 96 height 18
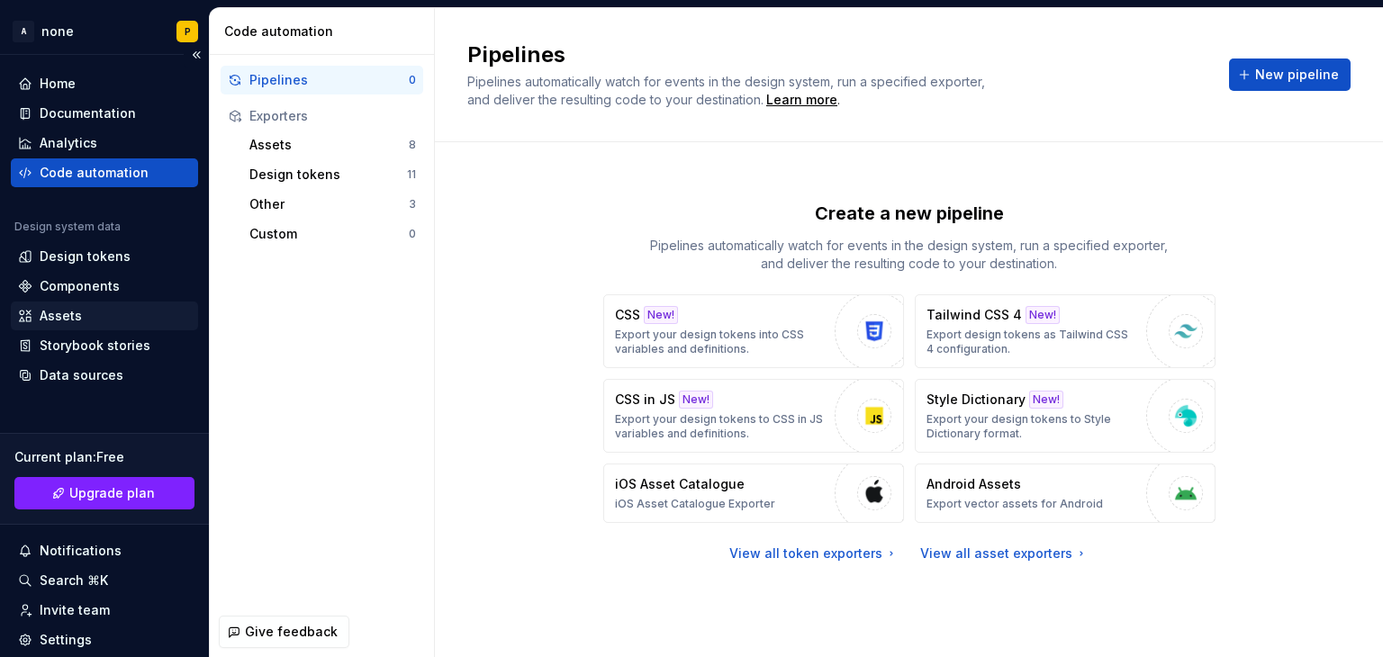
click at [79, 320] on div "Assets" at bounding box center [61, 316] width 42 height 18
click at [99, 287] on div "Components" at bounding box center [80, 286] width 80 height 18
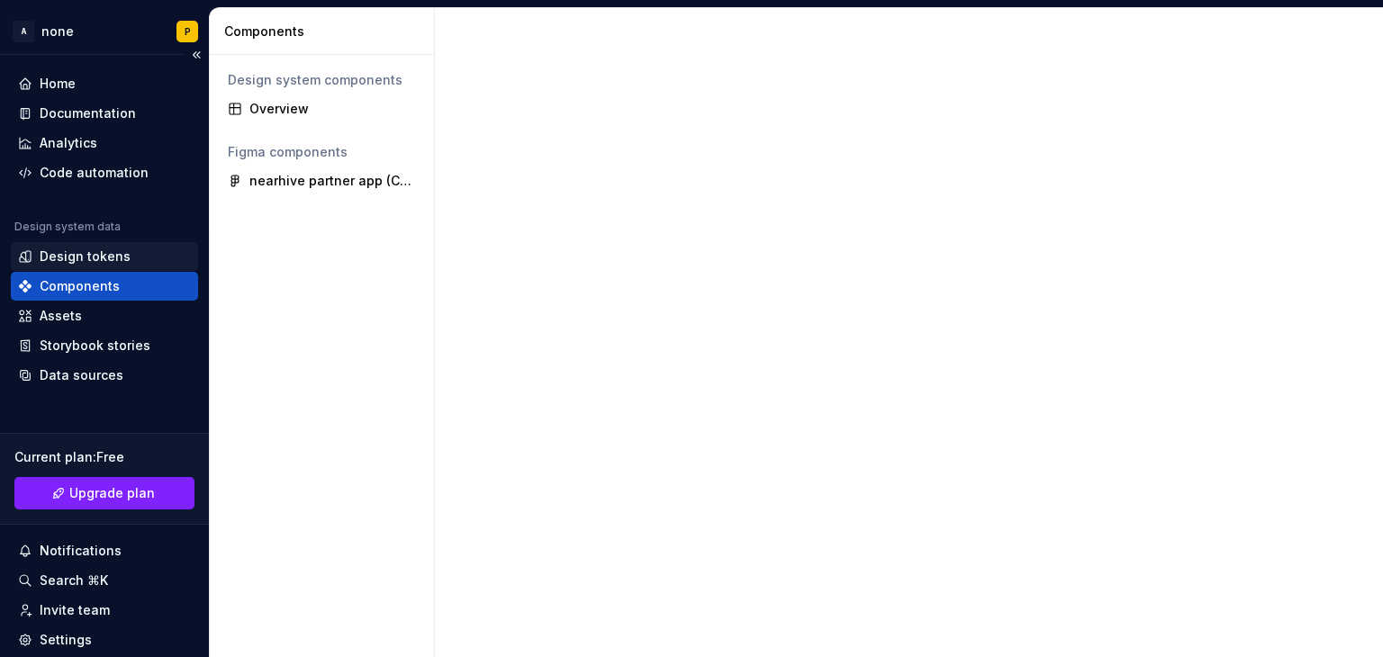
click at [115, 252] on div "Design tokens" at bounding box center [85, 257] width 91 height 18
